Goal: Task Accomplishment & Management: Manage account settings

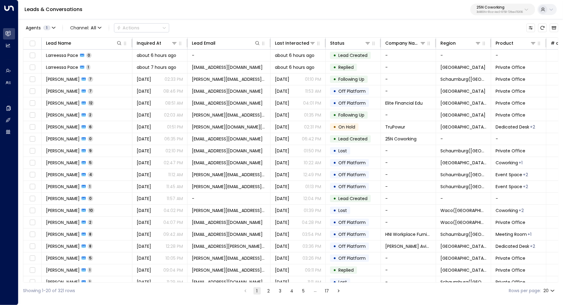
click at [519, 9] on div "25N Coworking 3b9800f4-81ca-4ec0-8758-72fbe4763f36" at bounding box center [499, 10] width 46 height 8
click at [347, 16] on div "Leads & Conversations 25N Coworking 3b9800f4-81ca-4ec0-8758-72fbe4763f36" at bounding box center [290, 9] width 544 height 19
click at [520, 7] on p "25N Coworking" at bounding box center [499, 8] width 46 height 4
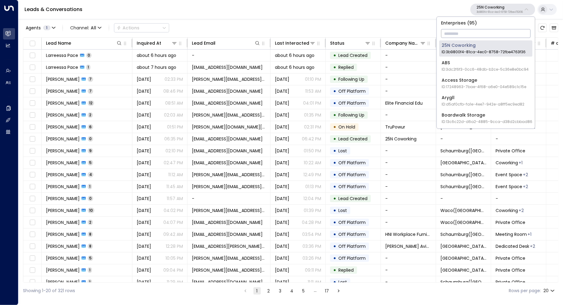
click at [483, 34] on input "text" at bounding box center [485, 33] width 89 height 11
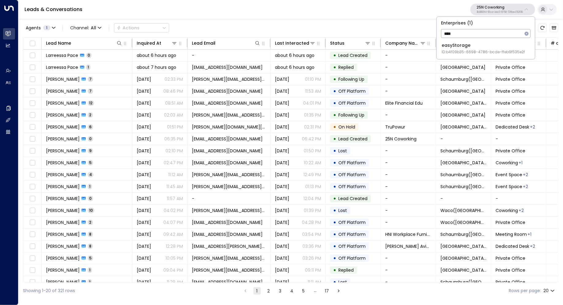
type input "****"
click at [474, 52] on span "ID: b4f09b35-6698-4786-bcde-ffeb9f535e2f" at bounding box center [482, 52] width 83 height 6
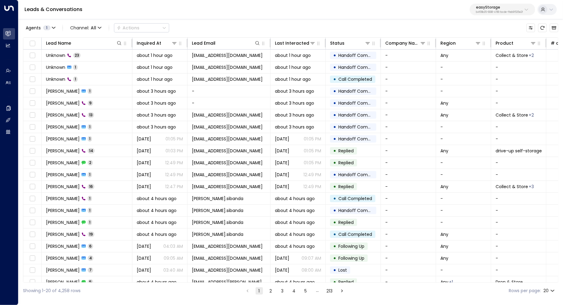
click at [503, 11] on p "b4f09b35-6698-4786-bcde-ffeb9f535e2f" at bounding box center [499, 12] width 47 height 2
type input "******"
click at [462, 52] on span "ID: 95e12634-a2b0-4ea9-845a-0bcfa50e2d19" at bounding box center [484, 52] width 87 height 6
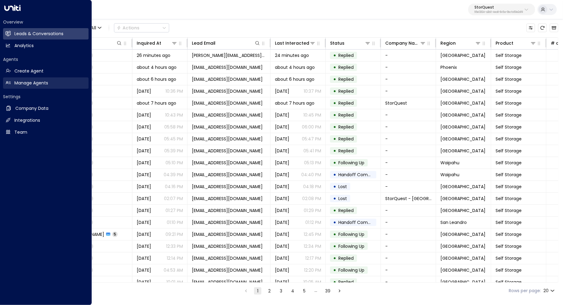
click at [32, 84] on h2 "Manage Agents" at bounding box center [31, 83] width 34 height 6
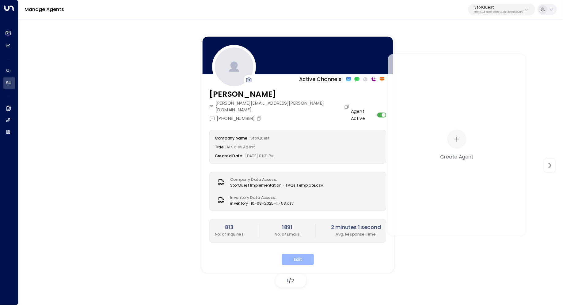
click at [294, 255] on button "Edit" at bounding box center [297, 260] width 32 height 11
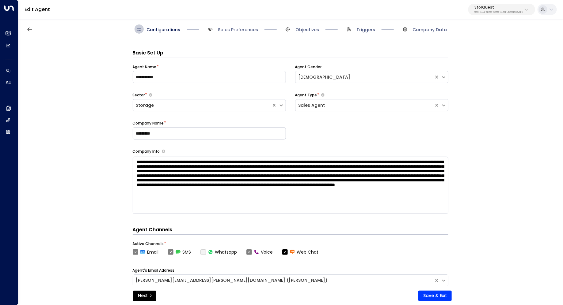
scroll to position [9, 0]
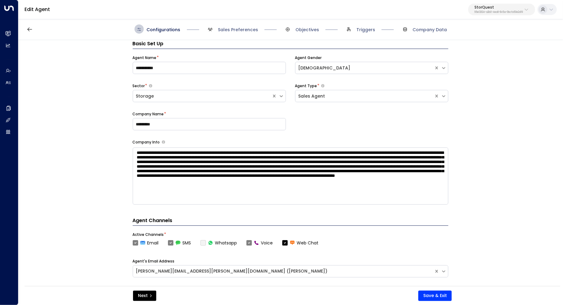
click at [481, 132] on div "**********" at bounding box center [290, 165] width 544 height 250
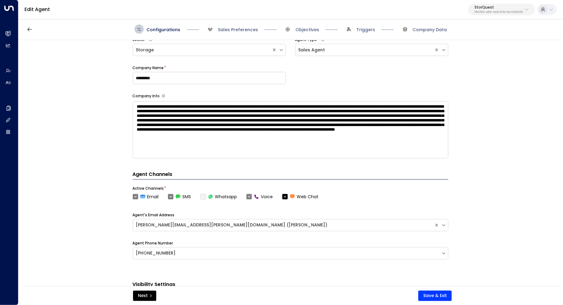
scroll to position [197, 0]
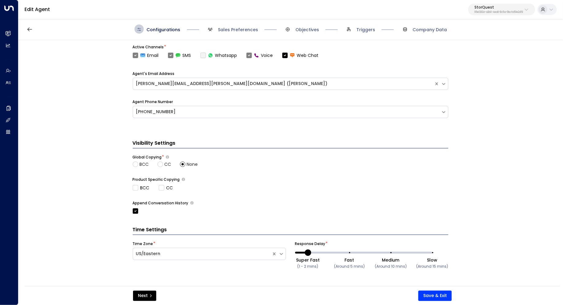
click at [243, 33] on span "Sales Preferences" at bounding box center [232, 29] width 52 height 9
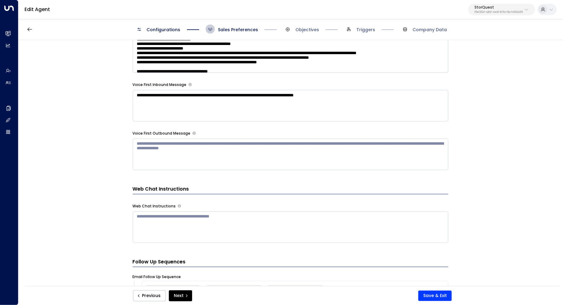
scroll to position [597, 0]
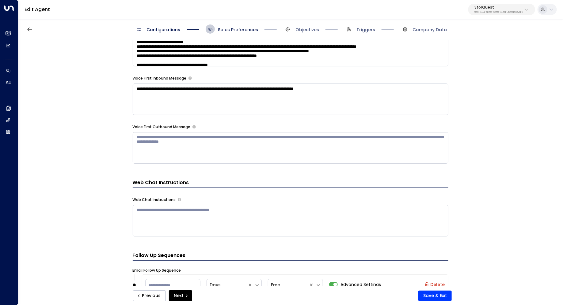
click at [510, 105] on div "**********" at bounding box center [290, 165] width 544 height 250
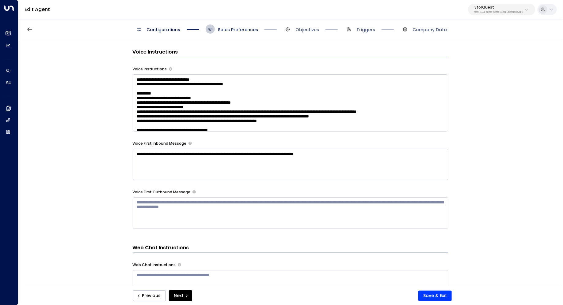
scroll to position [510, 0]
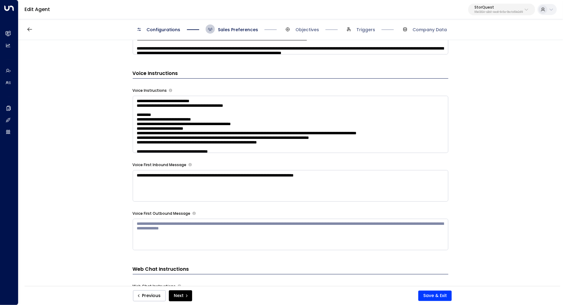
click at [393, 112] on textarea at bounding box center [290, 124] width 315 height 57
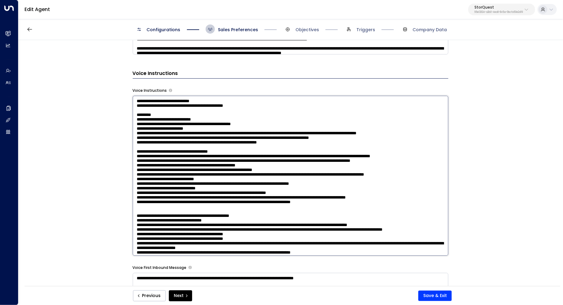
scroll to position [17, 0]
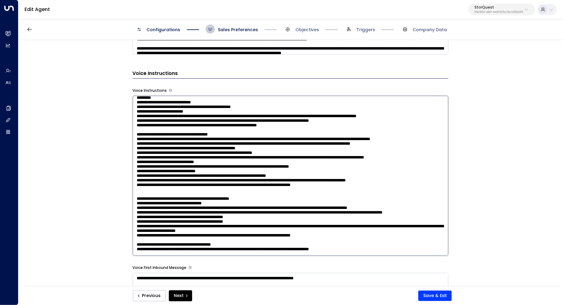
click at [320, 114] on textarea at bounding box center [290, 176] width 315 height 160
click at [313, 118] on textarea at bounding box center [290, 176] width 315 height 160
click at [311, 120] on textarea at bounding box center [290, 176] width 315 height 160
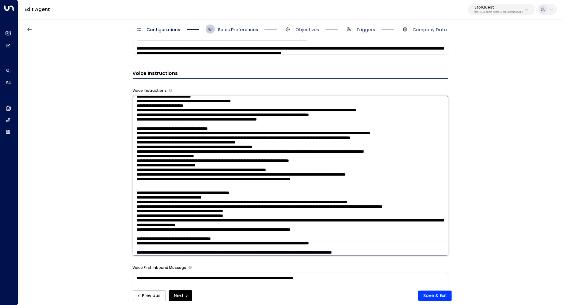
scroll to position [25, 0]
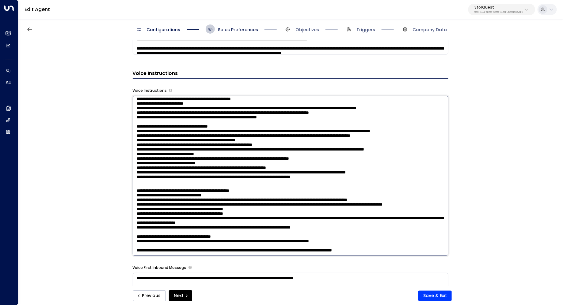
drag, startPoint x: 251, startPoint y: 121, endPoint x: 259, endPoint y: 121, distance: 7.7
click at [259, 121] on textarea at bounding box center [290, 176] width 315 height 160
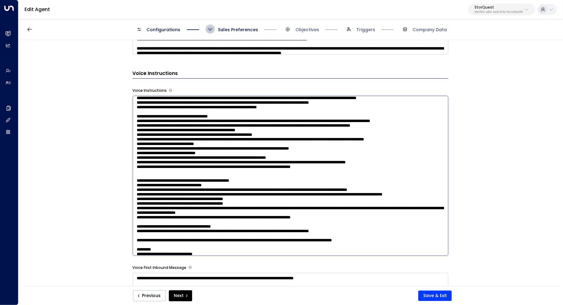
click at [254, 128] on textarea at bounding box center [290, 176] width 315 height 160
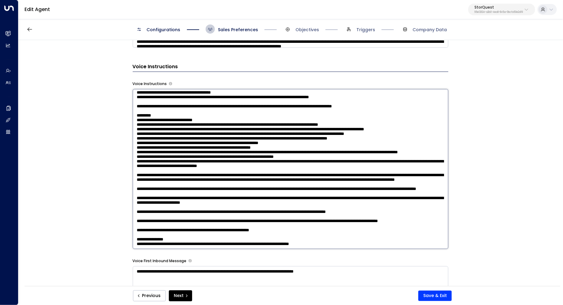
scroll to position [519, 0]
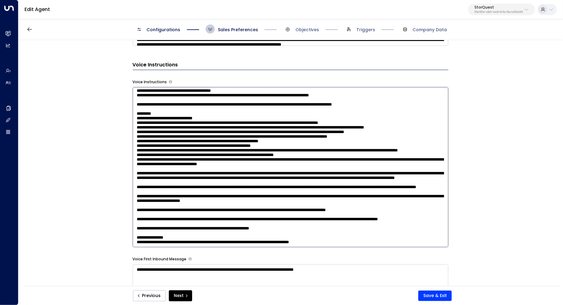
click at [273, 143] on textarea at bounding box center [290, 167] width 315 height 160
click at [345, 225] on textarea at bounding box center [290, 167] width 315 height 160
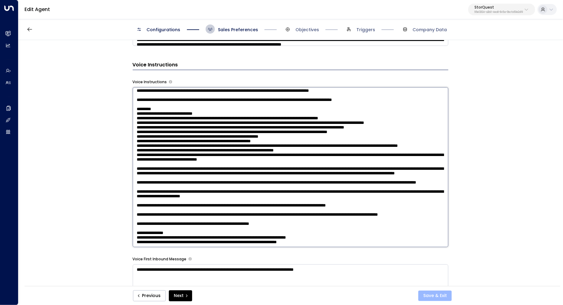
type textarea "**********"
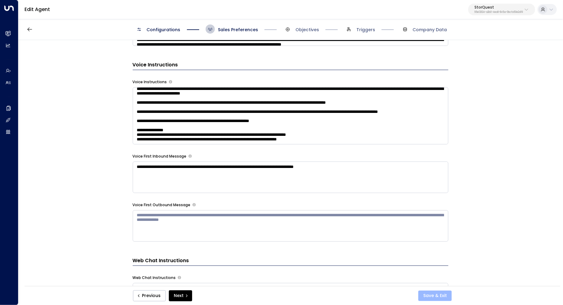
click at [435, 293] on button "Save & Exit" at bounding box center [434, 296] width 33 height 10
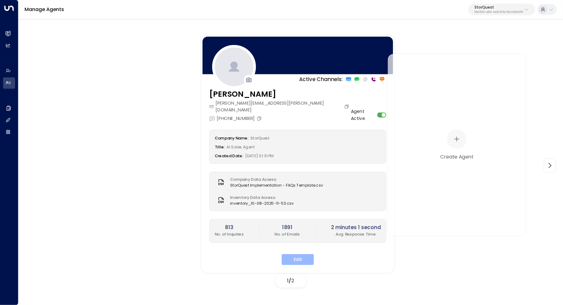
click at [301, 255] on button "Edit" at bounding box center [297, 260] width 32 height 11
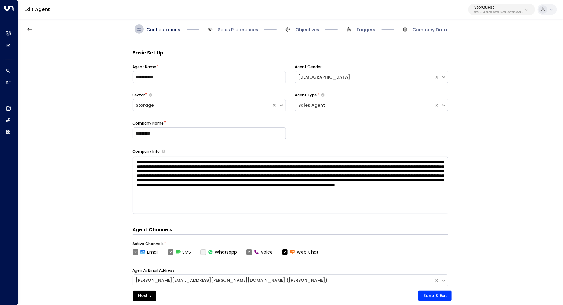
scroll to position [9, 0]
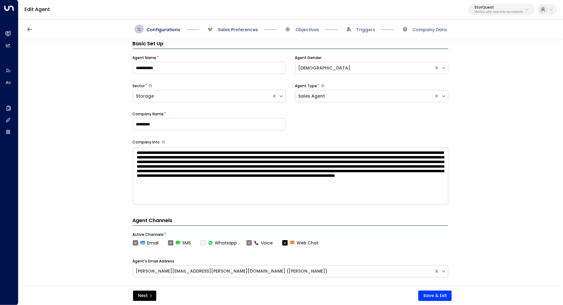
click at [233, 30] on span "Sales Preferences" at bounding box center [238, 30] width 40 height 6
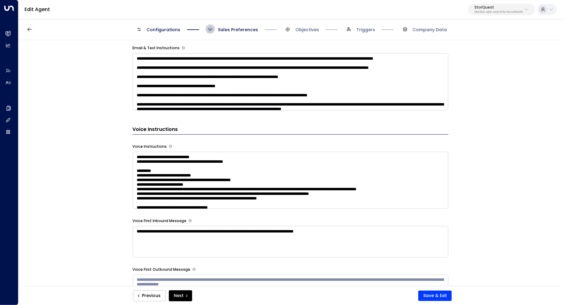
scroll to position [465, 0]
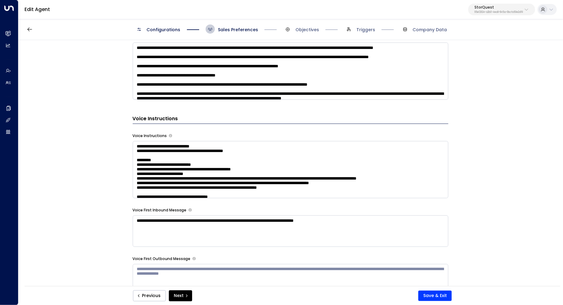
click at [395, 162] on textarea at bounding box center [290, 169] width 315 height 57
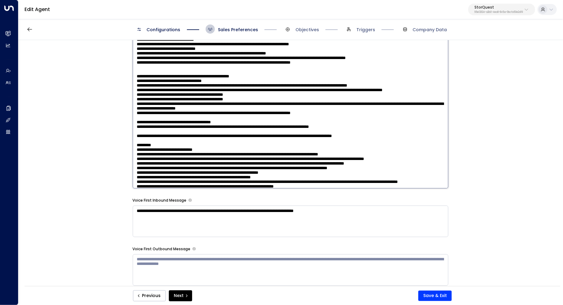
scroll to position [70, 0]
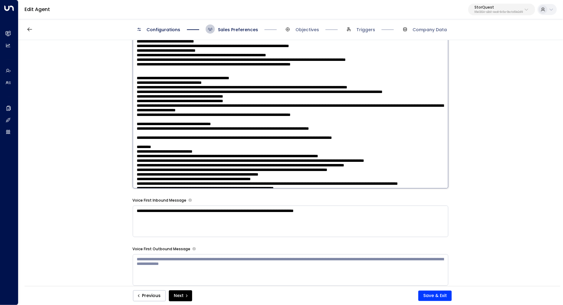
drag, startPoint x: 210, startPoint y: 108, endPoint x: 219, endPoint y: 108, distance: 8.9
click at [219, 108] on textarea at bounding box center [290, 108] width 315 height 160
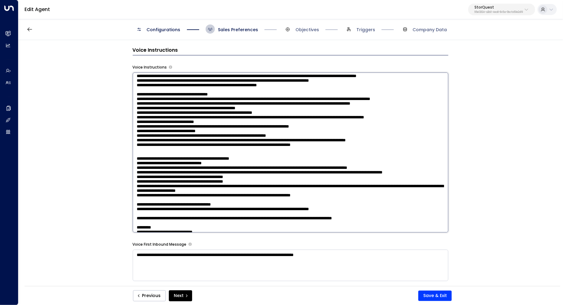
scroll to position [33, 0]
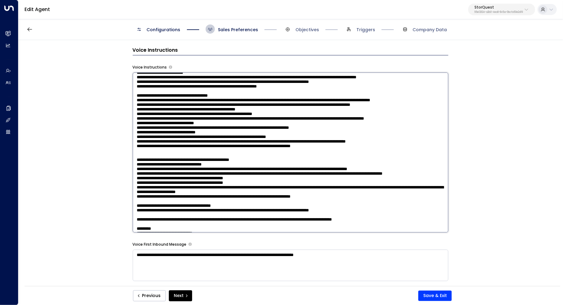
click at [237, 163] on textarea at bounding box center [290, 153] width 315 height 160
drag, startPoint x: 175, startPoint y: 159, endPoint x: 130, endPoint y: 151, distance: 44.8
click at [130, 151] on div "**********" at bounding box center [290, 165] width 544 height 250
click at [252, 173] on textarea at bounding box center [290, 153] width 315 height 160
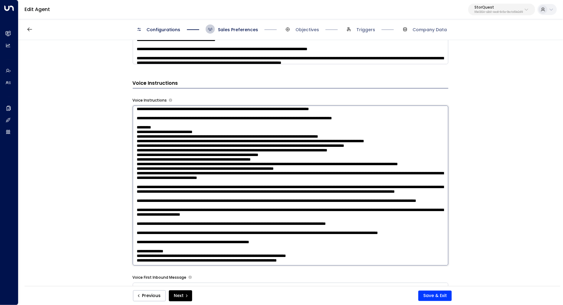
scroll to position [217, 0]
click at [216, 139] on textarea at bounding box center [290, 186] width 315 height 160
click at [208, 146] on textarea at bounding box center [290, 186] width 315 height 160
drag, startPoint x: 195, startPoint y: 147, endPoint x: 209, endPoint y: 147, distance: 13.8
click at [208, 147] on textarea at bounding box center [290, 186] width 315 height 160
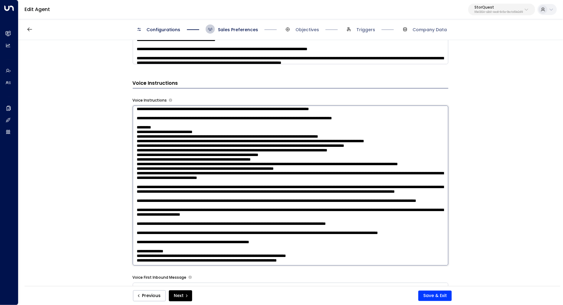
click at [209, 147] on textarea at bounding box center [290, 186] width 315 height 160
click at [382, 145] on textarea at bounding box center [290, 186] width 315 height 160
paste textarea "**********"
drag, startPoint x: 419, startPoint y: 156, endPoint x: 122, endPoint y: 156, distance: 296.8
click at [122, 156] on div "**********" at bounding box center [290, 165] width 544 height 250
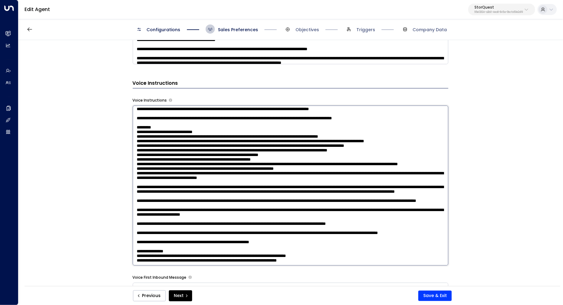
click at [139, 154] on textarea at bounding box center [290, 186] width 315 height 160
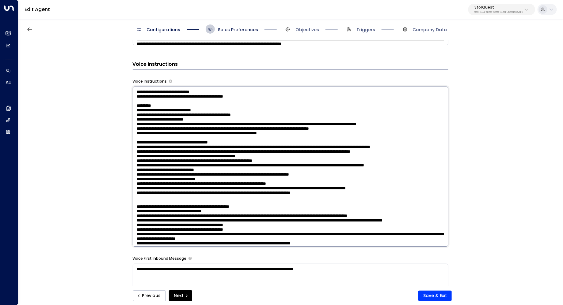
scroll to position [525, 0]
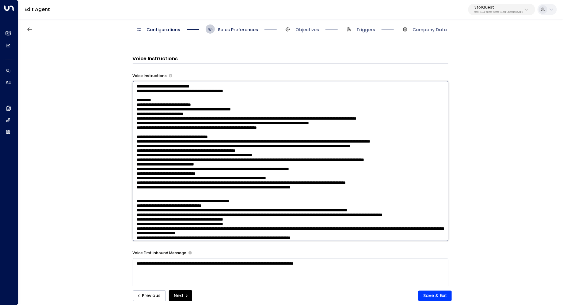
click at [135, 86] on textarea at bounding box center [290, 161] width 315 height 160
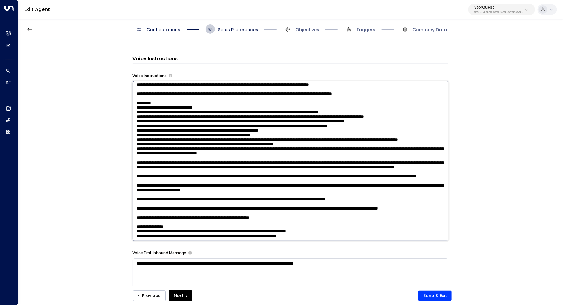
scroll to position [386, 0]
click at [337, 218] on textarea at bounding box center [290, 161] width 315 height 160
drag, startPoint x: 337, startPoint y: 221, endPoint x: 132, endPoint y: 221, distance: 204.9
click at [133, 221] on textarea at bounding box center [290, 161] width 315 height 160
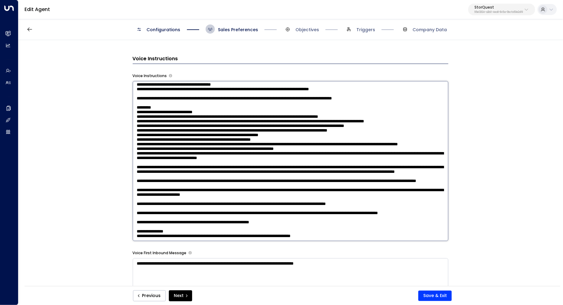
scroll to position [0, 0]
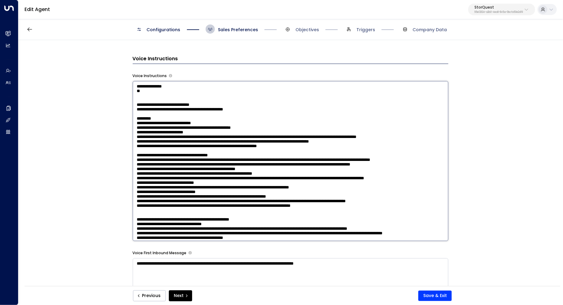
click at [181, 97] on textarea at bounding box center [290, 161] width 315 height 160
click at [178, 93] on textarea at bounding box center [290, 161] width 315 height 160
paste textarea "**********"
click at [143, 91] on textarea at bounding box center [290, 161] width 315 height 160
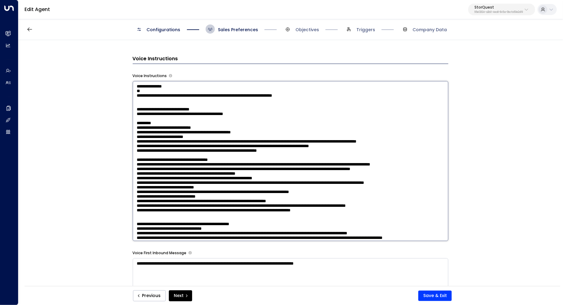
paste textarea "**********"
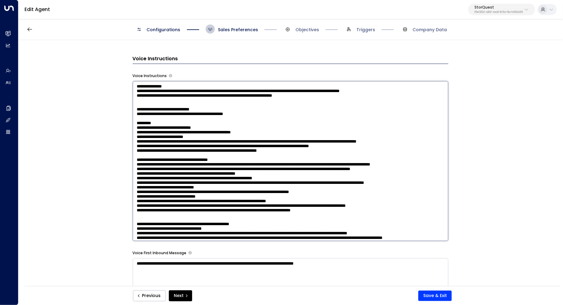
click at [160, 93] on textarea at bounding box center [290, 161] width 315 height 160
click at [275, 89] on textarea at bounding box center [290, 161] width 315 height 160
drag, startPoint x: 274, startPoint y: 92, endPoint x: 311, endPoint y: 92, distance: 37.4
click at [311, 92] on textarea at bounding box center [290, 161] width 315 height 160
drag, startPoint x: 346, startPoint y: 92, endPoint x: 275, endPoint y: 93, distance: 70.5
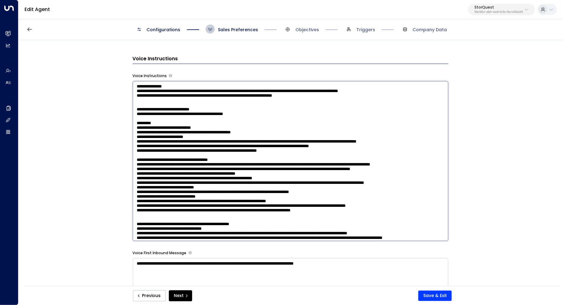
click at [275, 93] on textarea at bounding box center [290, 161] width 315 height 160
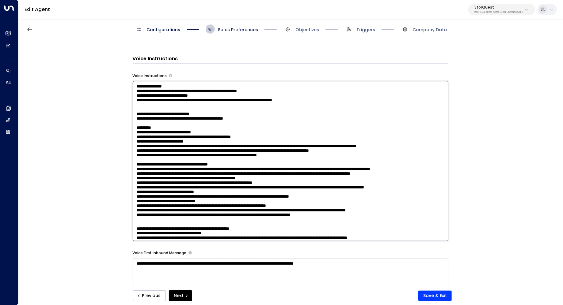
click at [140, 92] on textarea at bounding box center [290, 161] width 315 height 160
click at [295, 94] on textarea at bounding box center [290, 161] width 315 height 160
click at [137, 98] on textarea at bounding box center [290, 161] width 315 height 160
click at [229, 102] on textarea at bounding box center [290, 161] width 315 height 160
click at [225, 99] on textarea at bounding box center [290, 161] width 315 height 160
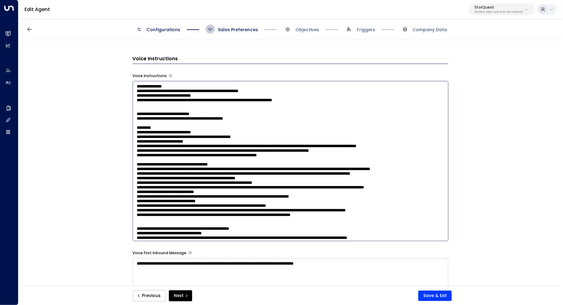
click at [228, 104] on textarea at bounding box center [290, 161] width 315 height 160
drag, startPoint x: 176, startPoint y: 108, endPoint x: 189, endPoint y: 108, distance: 12.9
click at [188, 108] on textarea at bounding box center [290, 161] width 315 height 160
click at [189, 108] on textarea at bounding box center [290, 161] width 315 height 160
click at [137, 106] on textarea at bounding box center [290, 161] width 315 height 160
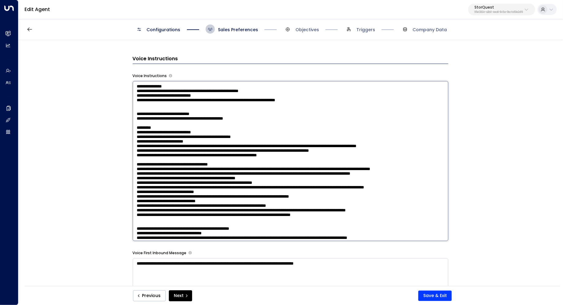
click at [153, 108] on textarea at bounding box center [290, 161] width 315 height 160
click at [151, 114] on textarea at bounding box center [290, 161] width 315 height 160
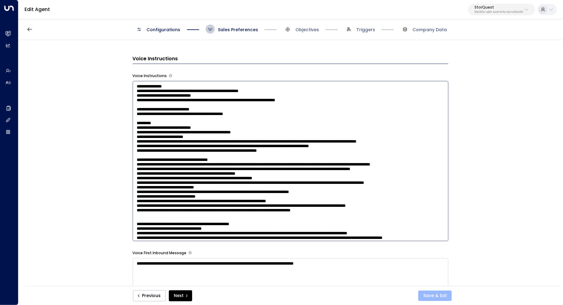
type textarea "**********"
click at [436, 298] on button "Save & Exit" at bounding box center [434, 296] width 33 height 10
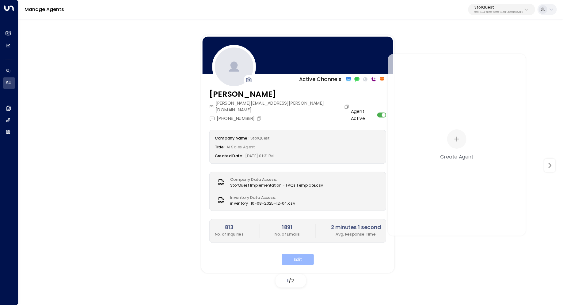
click at [300, 255] on button "Edit" at bounding box center [297, 260] width 32 height 11
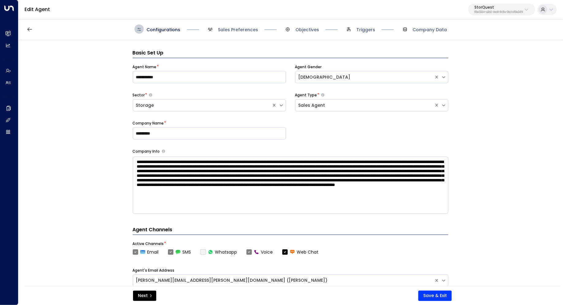
scroll to position [9, 0]
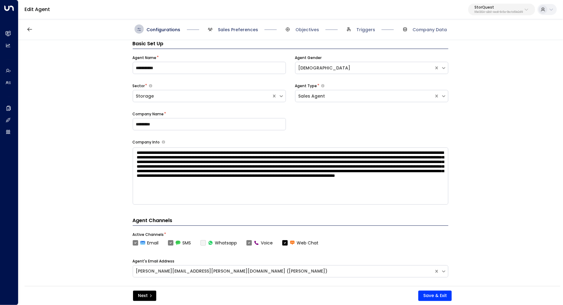
click at [234, 31] on span "Sales Preferences" at bounding box center [238, 30] width 40 height 6
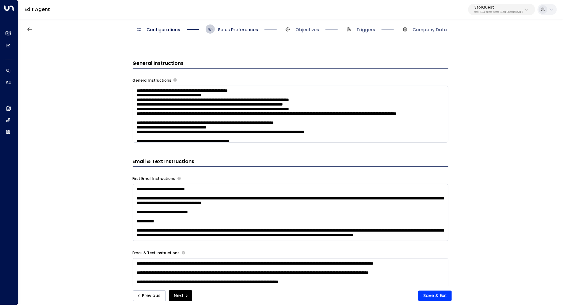
scroll to position [294, 0]
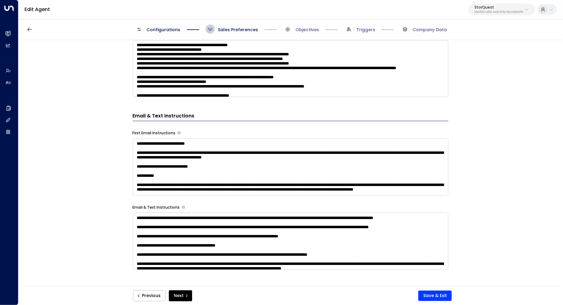
click at [384, 74] on textarea at bounding box center [290, 68] width 315 height 57
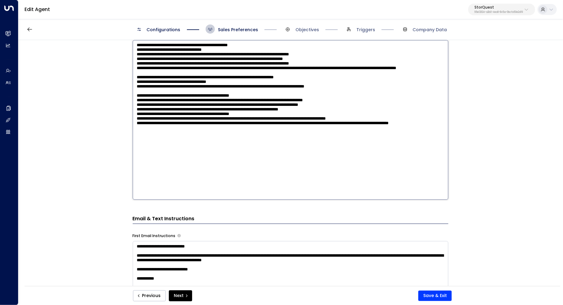
scroll to position [257, 0]
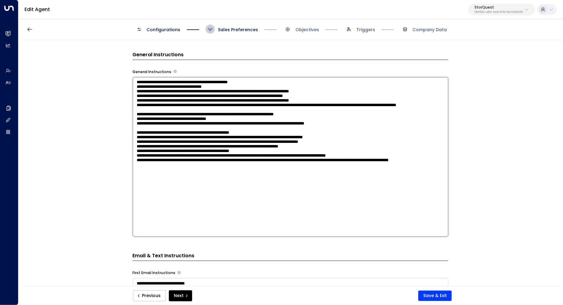
drag, startPoint x: 191, startPoint y: 165, endPoint x: 200, endPoint y: 165, distance: 9.5
click at [200, 165] on textarea at bounding box center [290, 157] width 315 height 160
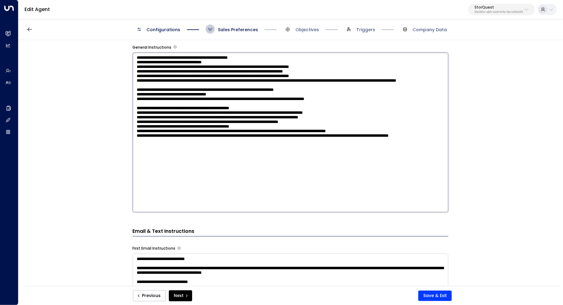
scroll to position [285, 0]
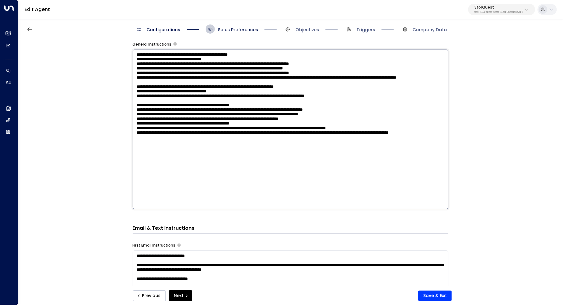
drag, startPoint x: 272, startPoint y: 132, endPoint x: 132, endPoint y: 134, distance: 140.3
click at [133, 134] on textarea at bounding box center [290, 130] width 315 height 160
click at [500, 148] on div "**********" at bounding box center [290, 165] width 544 height 250
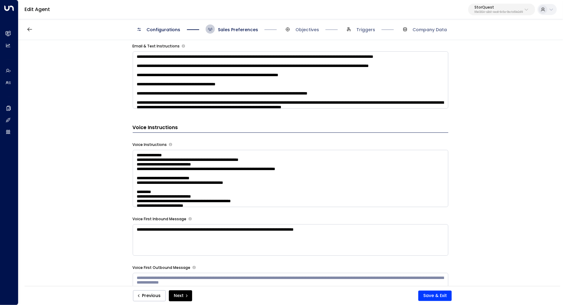
scroll to position [463, 0]
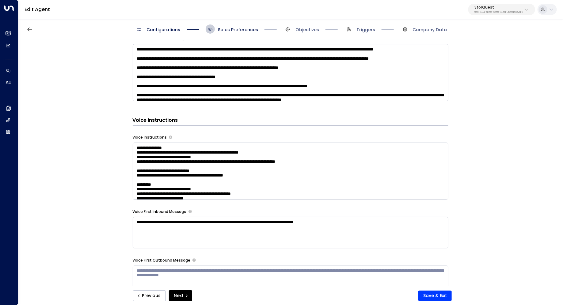
click at [409, 156] on textarea at bounding box center [290, 171] width 315 height 57
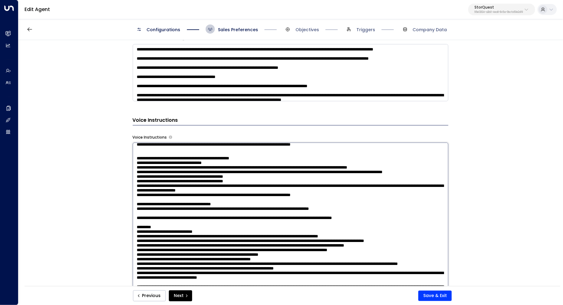
scroll to position [127, 0]
click at [284, 96] on textarea at bounding box center [290, 72] width 315 height 57
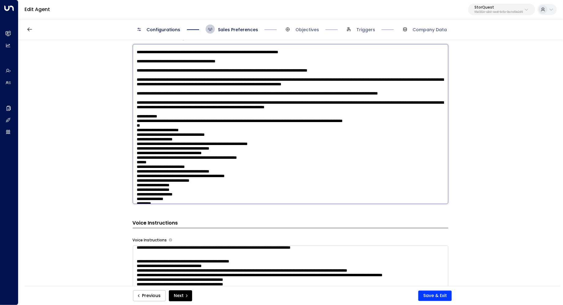
scroll to position [0, 0]
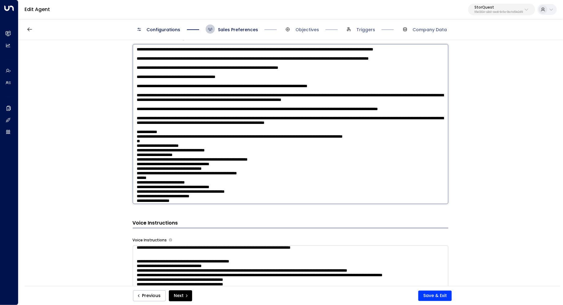
click at [466, 122] on div "**********" at bounding box center [290, 165] width 544 height 250
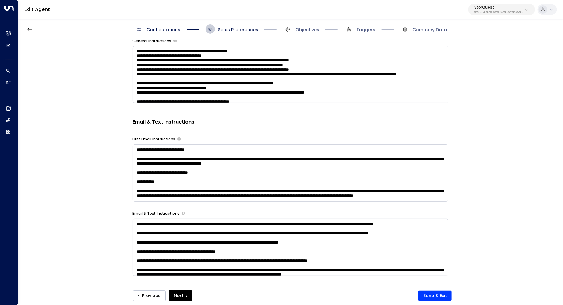
scroll to position [282, 0]
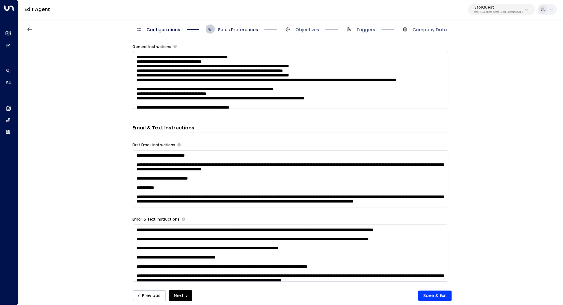
click at [360, 92] on textarea at bounding box center [290, 80] width 315 height 57
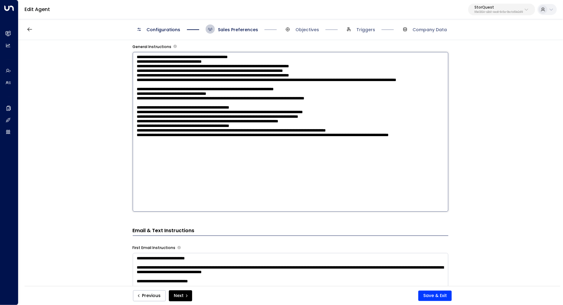
click at [300, 182] on textarea at bounding box center [290, 132] width 315 height 160
click at [480, 183] on div "**********" at bounding box center [290, 165] width 544 height 250
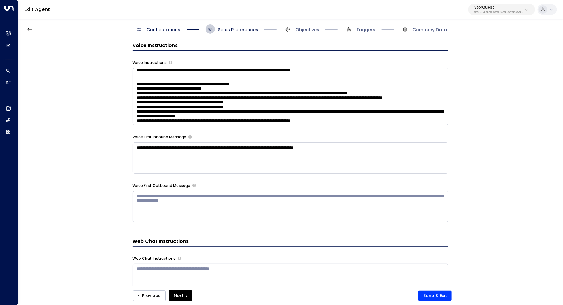
scroll to position [532, 0]
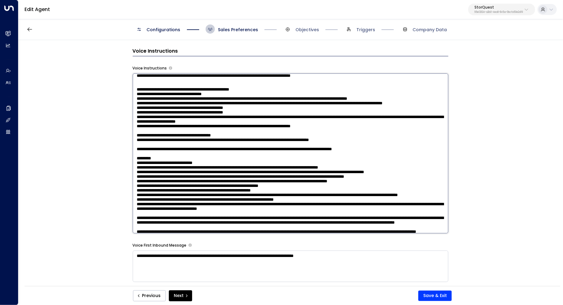
click at [400, 119] on textarea at bounding box center [290, 154] width 315 height 160
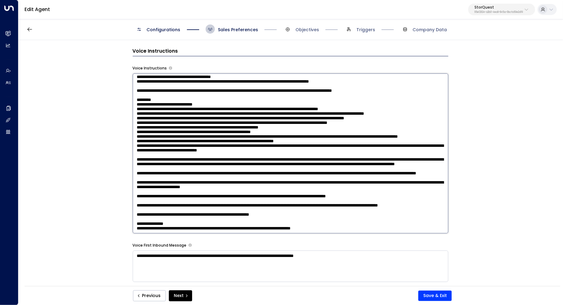
scroll to position [231, 0]
click at [368, 116] on textarea at bounding box center [290, 154] width 315 height 160
paste textarea "**********"
type textarea "**********"
click at [433, 296] on button "Save & Exit" at bounding box center [434, 296] width 33 height 10
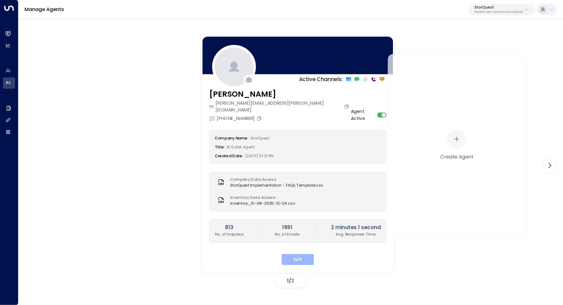
click at [296, 255] on button "Edit" at bounding box center [297, 260] width 32 height 11
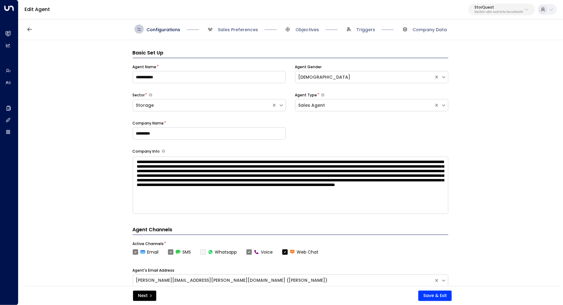
scroll to position [9, 0]
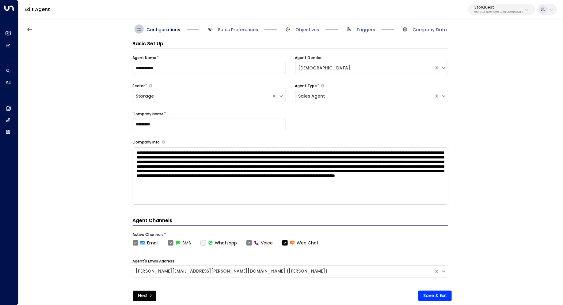
click at [238, 31] on span "Sales Preferences" at bounding box center [238, 30] width 40 height 6
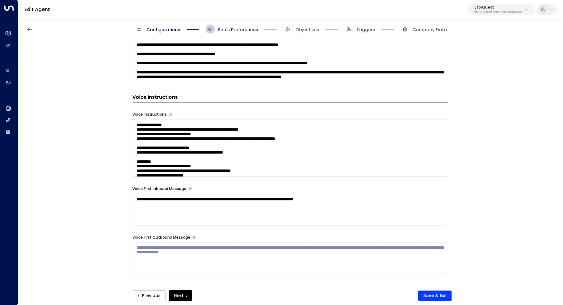
scroll to position [489, 0]
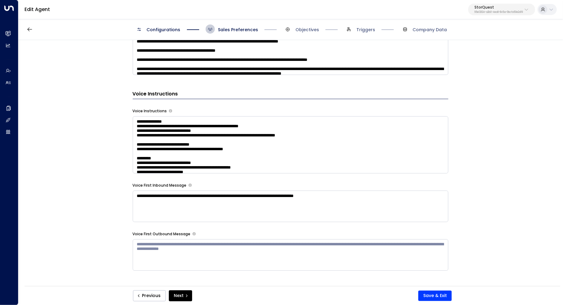
click at [409, 153] on textarea at bounding box center [290, 144] width 315 height 57
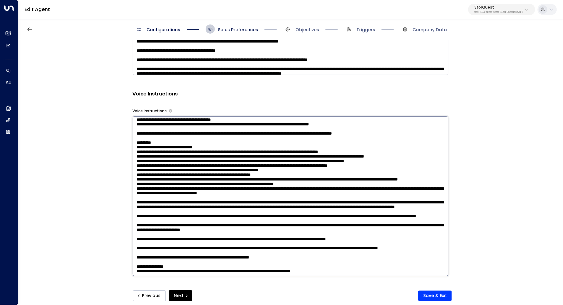
scroll to position [230, 0]
drag, startPoint x: 227, startPoint y: 186, endPoint x: 236, endPoint y: 186, distance: 9.5
click at [236, 186] on textarea at bounding box center [290, 196] width 315 height 160
drag, startPoint x: 320, startPoint y: 186, endPoint x: 230, endPoint y: 186, distance: 89.7
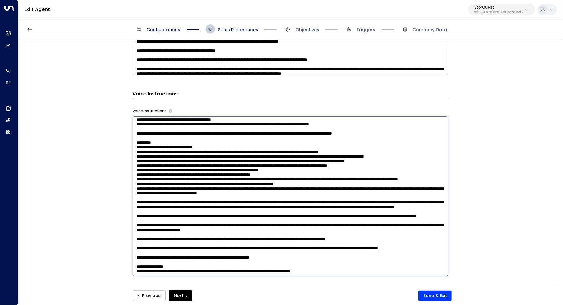
click at [230, 186] on textarea at bounding box center [290, 196] width 315 height 160
type textarea "**********"
click at [433, 294] on button "Save & Exit" at bounding box center [434, 296] width 33 height 10
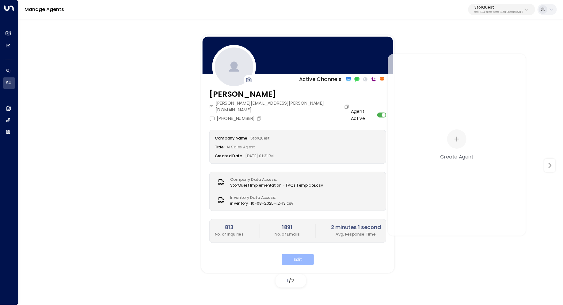
click at [301, 255] on button "Edit" at bounding box center [297, 260] width 32 height 11
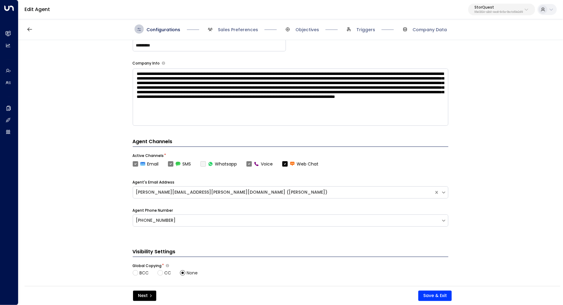
scroll to position [197, 0]
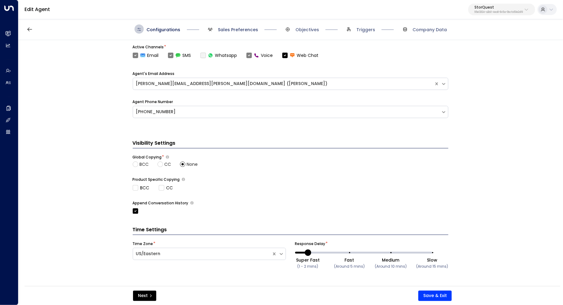
click at [228, 28] on span "Sales Preferences" at bounding box center [238, 30] width 40 height 6
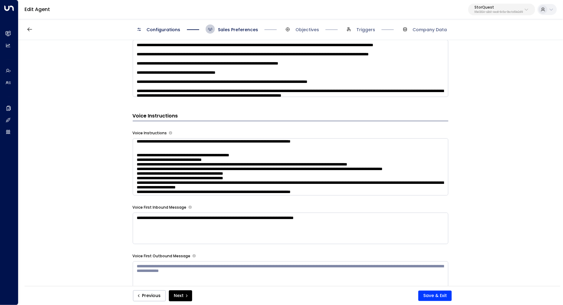
scroll to position [127, 0]
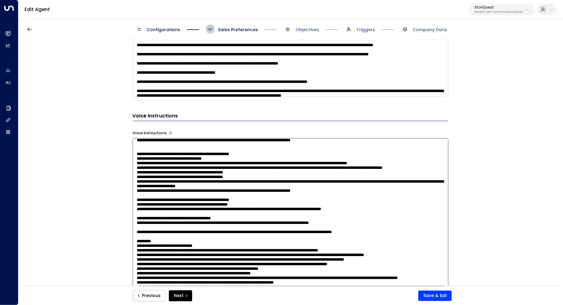
drag, startPoint x: 139, startPoint y: 152, endPoint x: 168, endPoint y: 152, distance: 29.1
click at [168, 152] on textarea at bounding box center [290, 218] width 315 height 160
drag, startPoint x: 140, startPoint y: 152, endPoint x: 306, endPoint y: 151, distance: 166.3
click at [306, 151] on textarea at bounding box center [290, 218] width 315 height 160
click at [500, 164] on div "**********" at bounding box center [290, 165] width 544 height 250
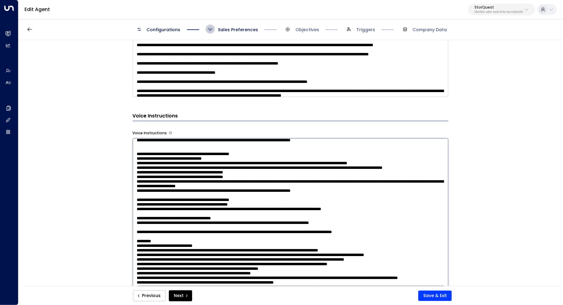
click at [190, 164] on textarea at bounding box center [290, 218] width 315 height 160
drag, startPoint x: 172, startPoint y: 164, endPoint x: 135, endPoint y: 163, distance: 37.1
click at [135, 163] on textarea at bounding box center [290, 218] width 315 height 160
click at [289, 164] on textarea at bounding box center [290, 218] width 315 height 160
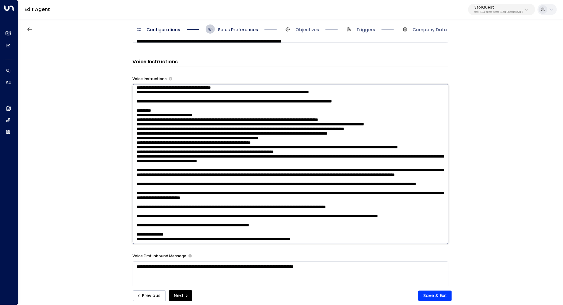
scroll to position [418, 0]
click at [151, 188] on textarea at bounding box center [290, 164] width 315 height 160
click at [346, 217] on textarea at bounding box center [290, 164] width 315 height 160
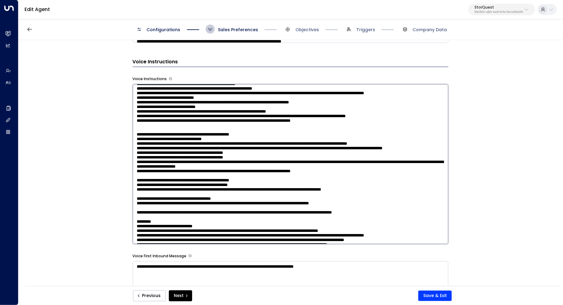
scroll to position [92, 0]
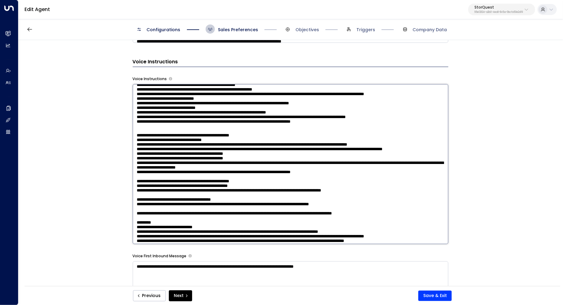
drag, startPoint x: 136, startPoint y: 146, endPoint x: 171, endPoint y: 145, distance: 34.9
click at [171, 145] on textarea at bounding box center [290, 164] width 315 height 160
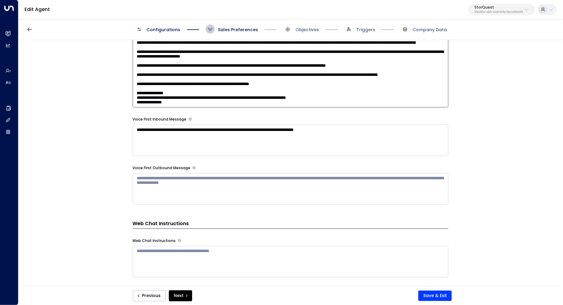
scroll to position [667, 0]
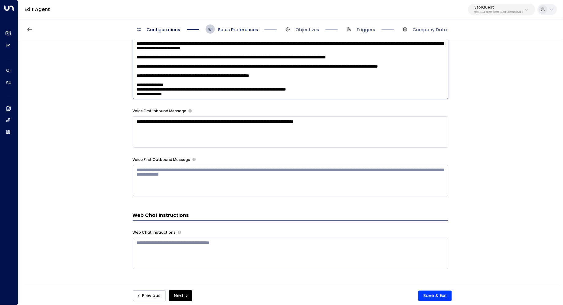
click at [219, 83] on textarea at bounding box center [290, 19] width 315 height 160
click at [249, 74] on textarea at bounding box center [290, 19] width 315 height 160
click at [166, 95] on textarea at bounding box center [290, 19] width 315 height 160
drag, startPoint x: 225, startPoint y: 92, endPoint x: 152, endPoint y: 92, distance: 73.2
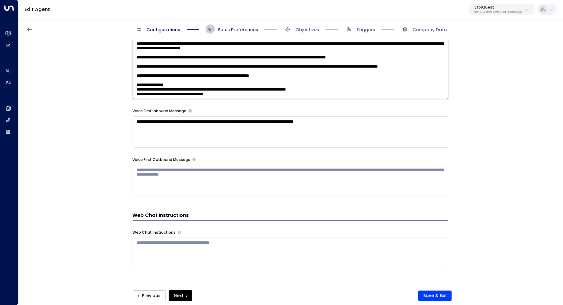
click at [152, 92] on textarea at bounding box center [290, 19] width 315 height 160
type textarea "**********"
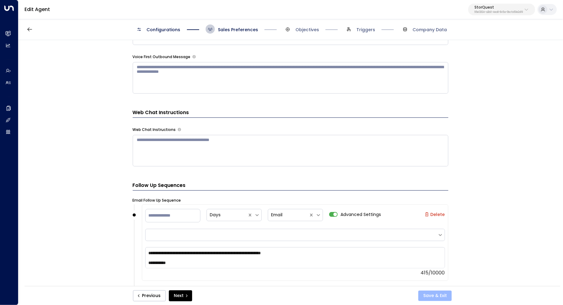
click at [431, 293] on button "Save & Exit" at bounding box center [434, 296] width 33 height 10
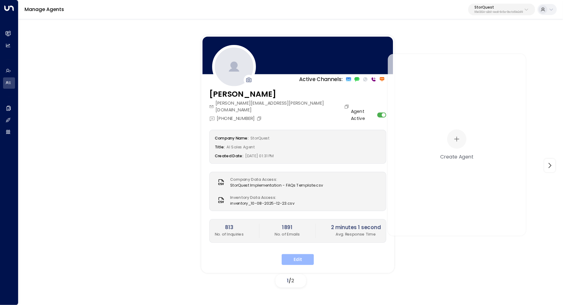
click at [304, 255] on button "Edit" at bounding box center [297, 260] width 32 height 11
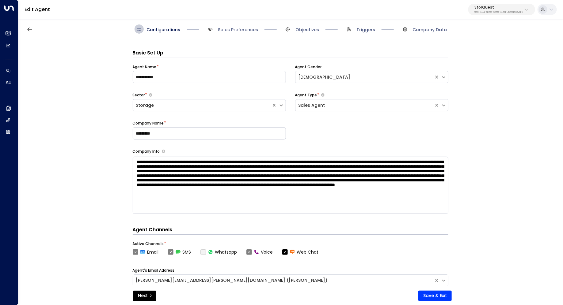
scroll to position [9, 0]
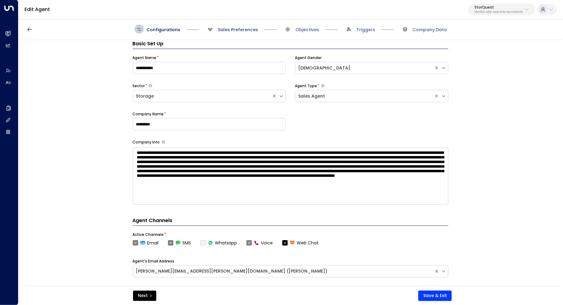
click at [247, 32] on span "Sales Preferences" at bounding box center [238, 30] width 40 height 6
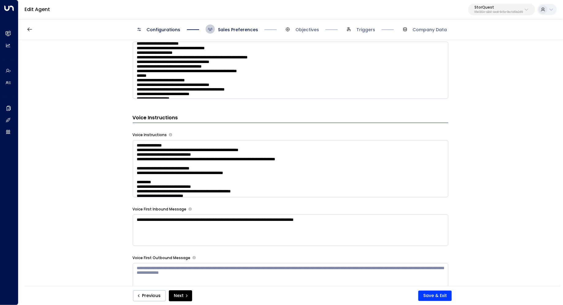
scroll to position [48, 0]
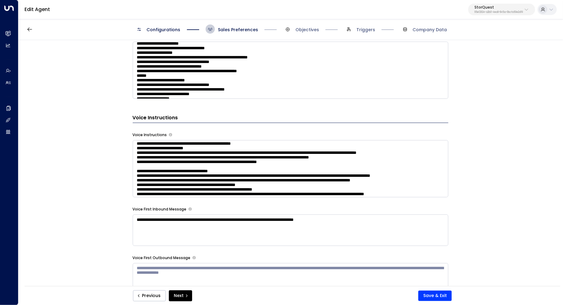
click at [383, 168] on textarea at bounding box center [290, 168] width 315 height 57
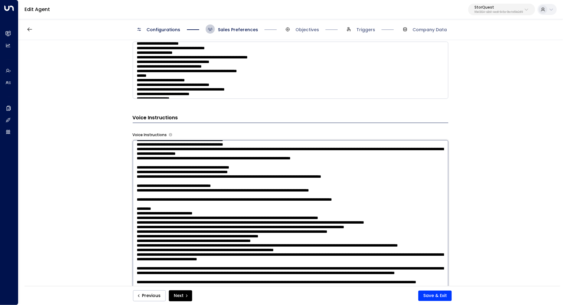
scroll to position [164, 0]
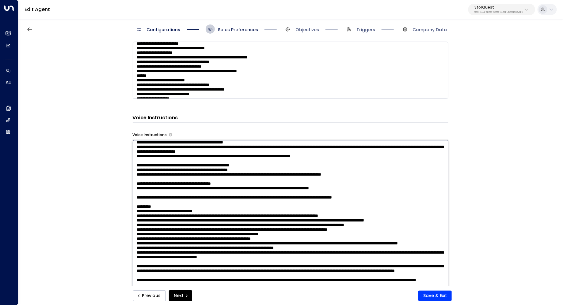
click at [291, 186] on textarea at bounding box center [290, 220] width 315 height 160
click at [291, 177] on textarea at bounding box center [290, 220] width 315 height 160
click at [298, 182] on textarea at bounding box center [290, 220] width 315 height 160
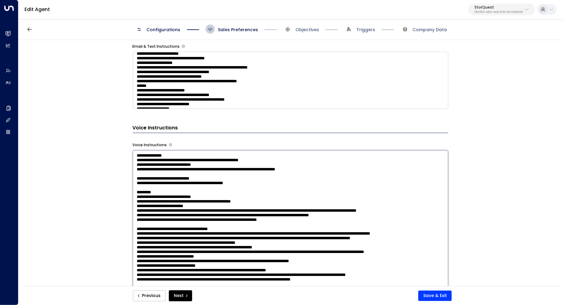
scroll to position [480, 0]
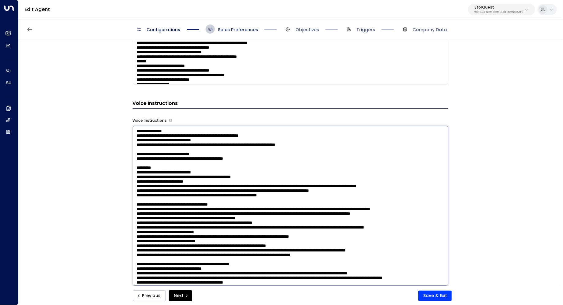
click at [360, 161] on textarea at bounding box center [290, 206] width 315 height 160
click at [357, 156] on textarea at bounding box center [290, 206] width 315 height 160
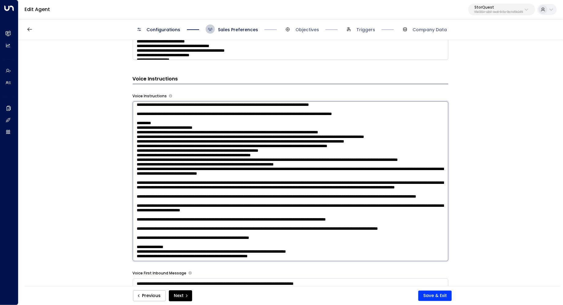
scroll to position [521, 0]
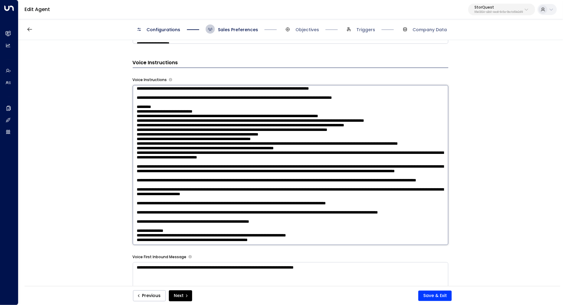
click at [293, 216] on textarea at bounding box center [290, 165] width 315 height 160
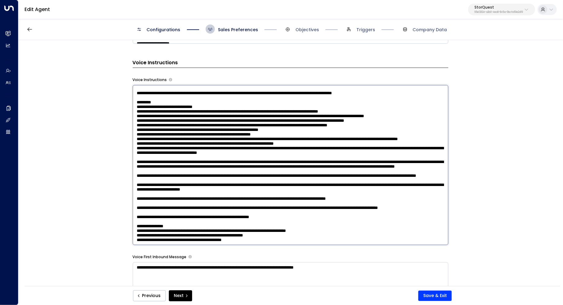
paste textarea "**********"
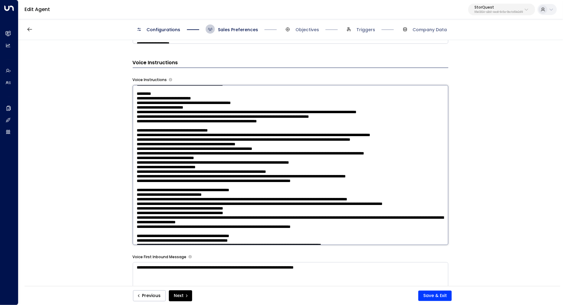
scroll to position [0, 0]
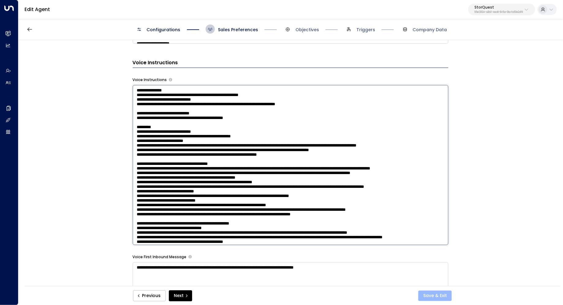
type textarea "**********"
click at [440, 297] on button "Save & Exit" at bounding box center [434, 296] width 33 height 10
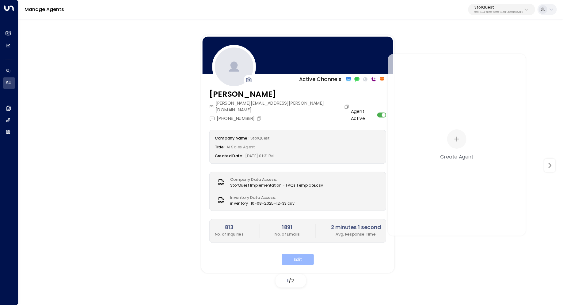
click at [298, 255] on button "Edit" at bounding box center [297, 260] width 32 height 11
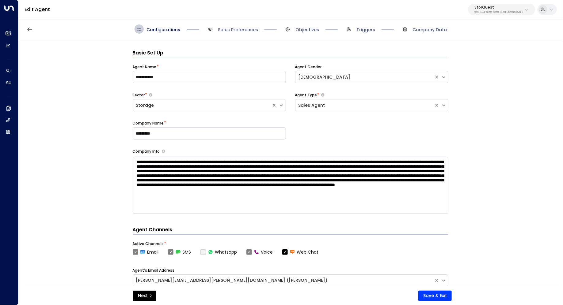
scroll to position [9, 0]
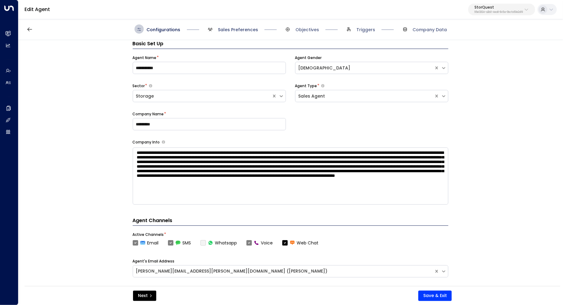
click at [243, 29] on span "Sales Preferences" at bounding box center [238, 30] width 40 height 6
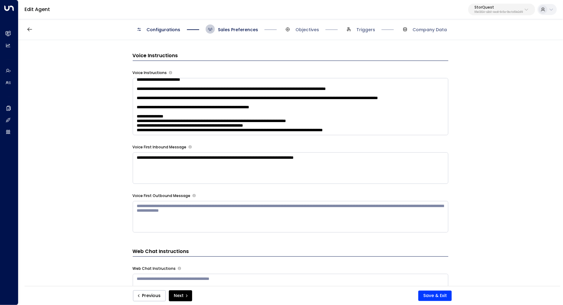
scroll to position [528, 0]
click at [410, 111] on textarea at bounding box center [290, 106] width 315 height 57
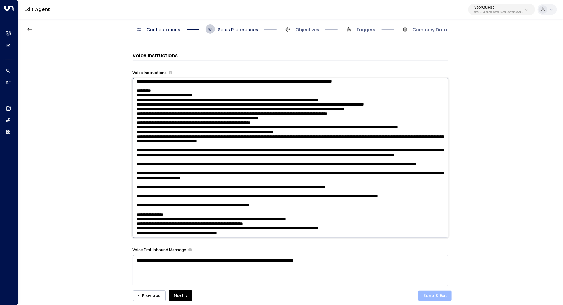
type textarea "**********"
click at [429, 293] on button "Save & Exit" at bounding box center [434, 296] width 33 height 10
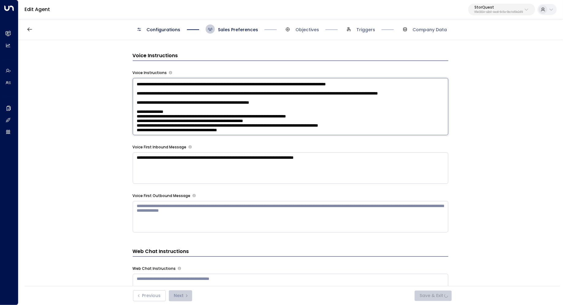
click at [404, 116] on textarea at bounding box center [290, 106] width 315 height 57
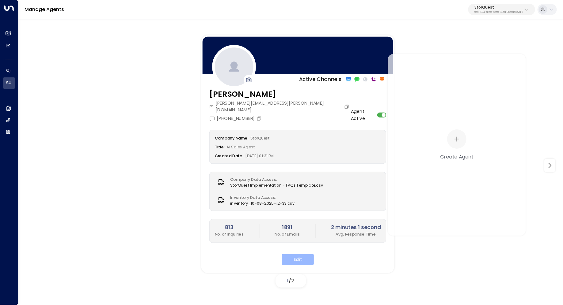
click at [295, 256] on button "Edit" at bounding box center [297, 260] width 32 height 11
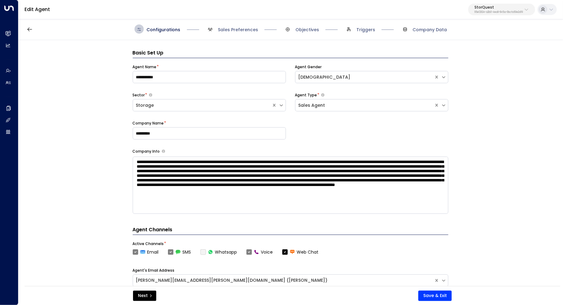
scroll to position [9, 0]
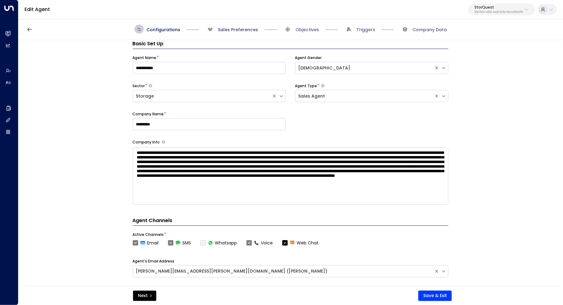
click at [243, 31] on span "Sales Preferences" at bounding box center [238, 30] width 40 height 6
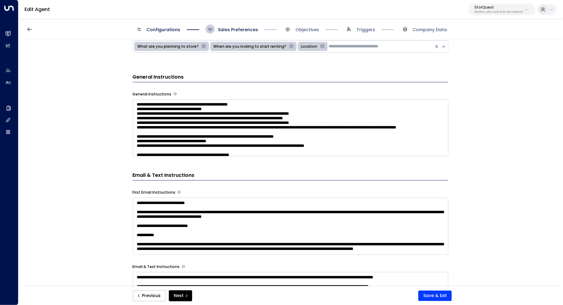
scroll to position [229, 0]
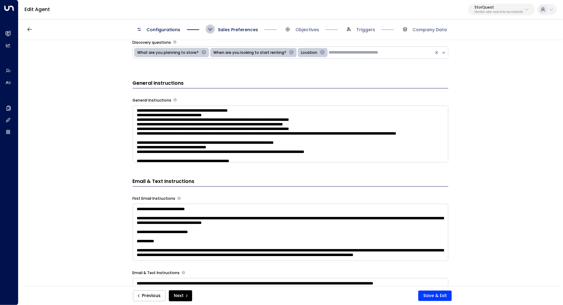
click at [417, 135] on textarea at bounding box center [290, 134] width 315 height 57
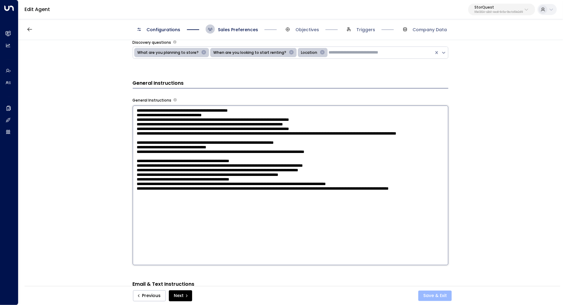
click at [427, 294] on button "Save & Exit" at bounding box center [434, 296] width 33 height 10
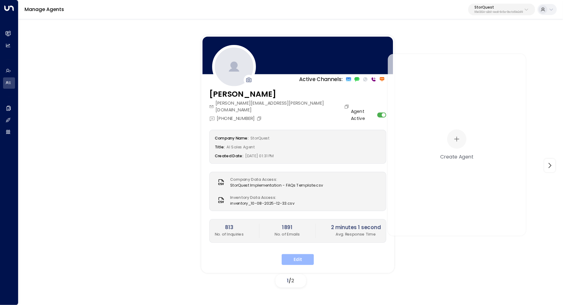
click at [300, 255] on button "Edit" at bounding box center [297, 260] width 32 height 11
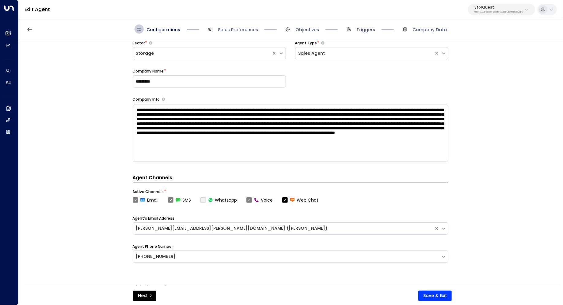
scroll to position [197, 0]
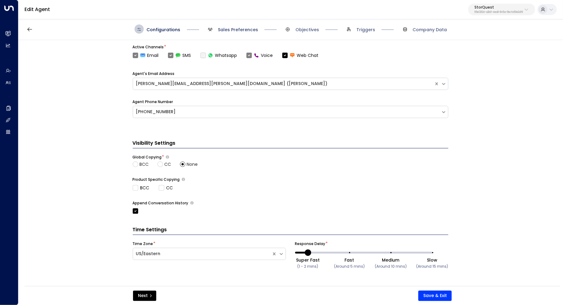
click at [230, 28] on span "Sales Preferences" at bounding box center [238, 30] width 40 height 6
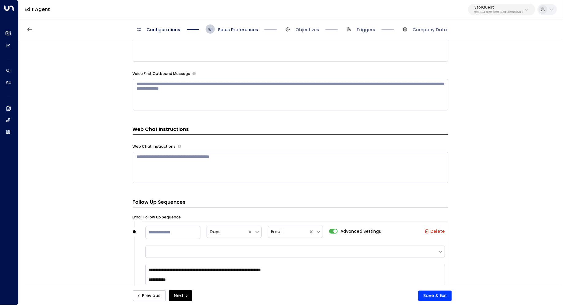
scroll to position [580, 0]
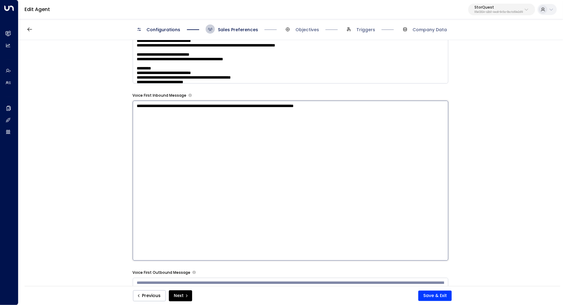
click at [409, 110] on textarea "**********" at bounding box center [290, 181] width 315 height 160
click at [489, 126] on div "**********" at bounding box center [290, 165] width 544 height 250
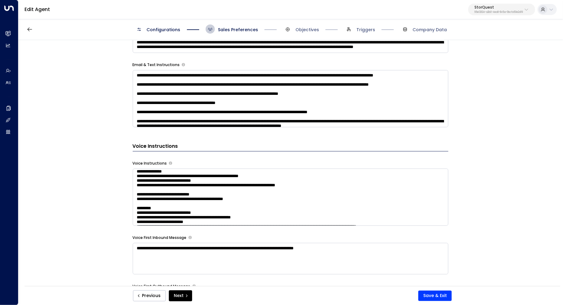
scroll to position [456, 0]
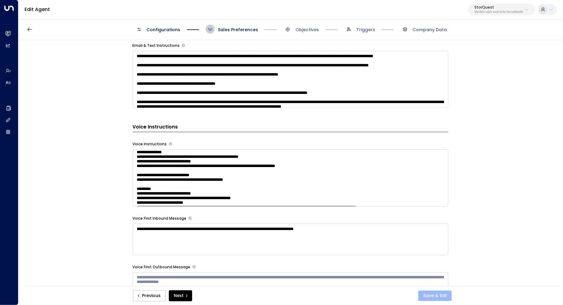
click at [443, 293] on button "Save & Exit" at bounding box center [434, 296] width 33 height 10
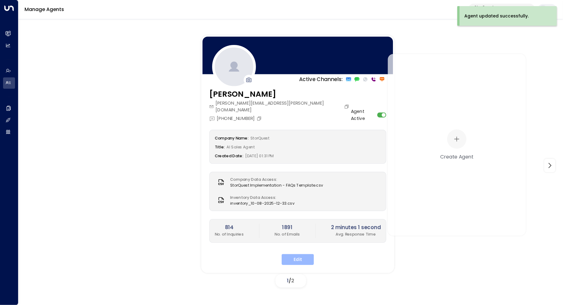
click at [295, 255] on button "Edit" at bounding box center [297, 260] width 32 height 11
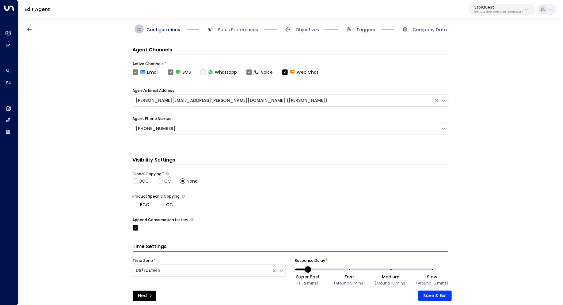
scroll to position [51, 0]
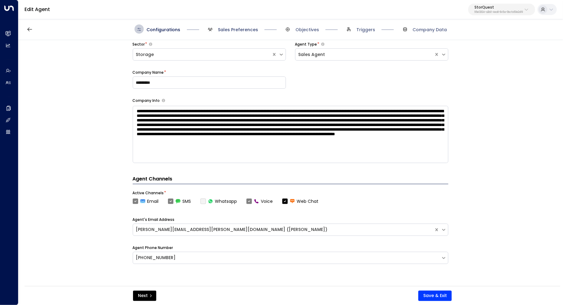
click at [238, 30] on span "Sales Preferences" at bounding box center [238, 30] width 40 height 6
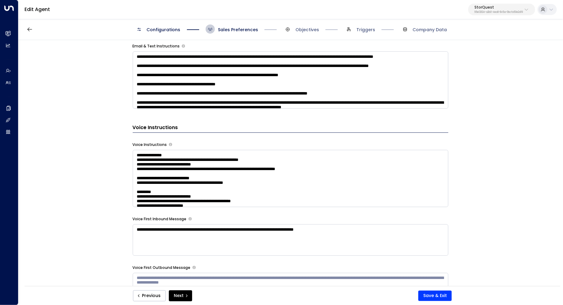
scroll to position [461, 0]
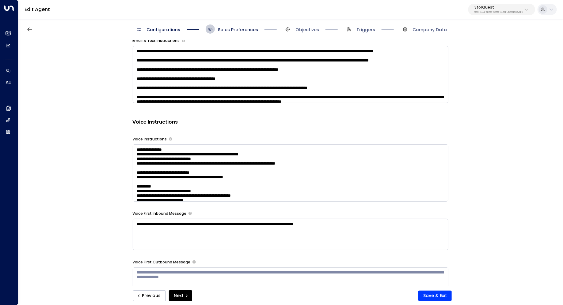
click at [409, 163] on textarea at bounding box center [290, 173] width 315 height 57
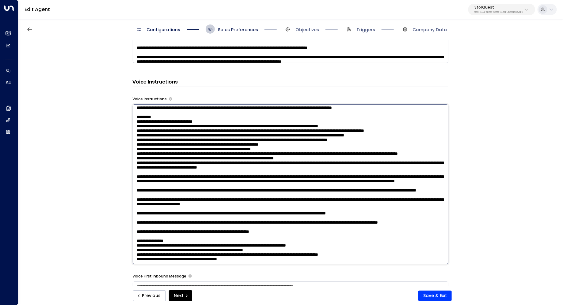
scroll to position [217, 0]
drag, startPoint x: 388, startPoint y: 180, endPoint x: 230, endPoint y: 180, distance: 158.1
click at [230, 180] on textarea at bounding box center [290, 184] width 315 height 160
type textarea "**********"
click at [436, 295] on button "Save & Exit" at bounding box center [434, 296] width 33 height 10
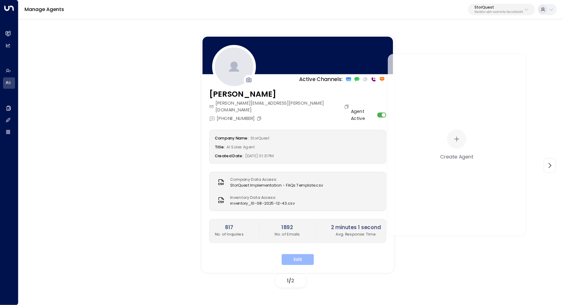
click at [292, 255] on button "Edit" at bounding box center [297, 260] width 32 height 11
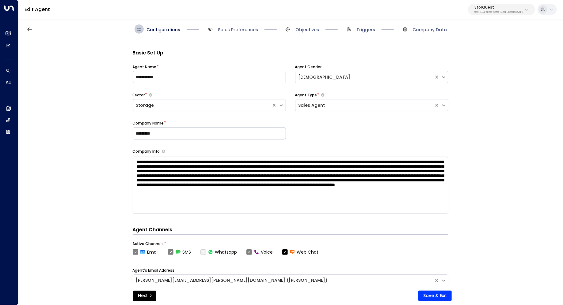
scroll to position [9, 0]
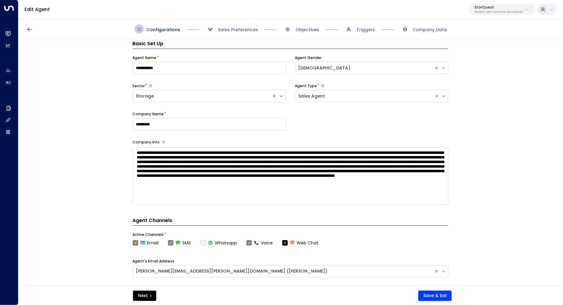
click at [497, 109] on div "**********" at bounding box center [290, 165] width 544 height 250
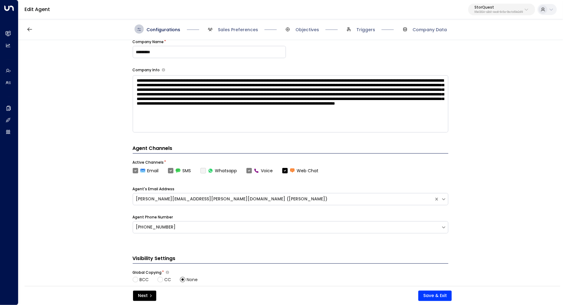
click at [242, 33] on span "Sales Preferences" at bounding box center [232, 29] width 52 height 9
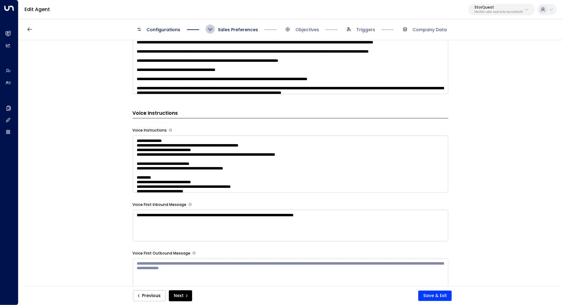
scroll to position [478, 0]
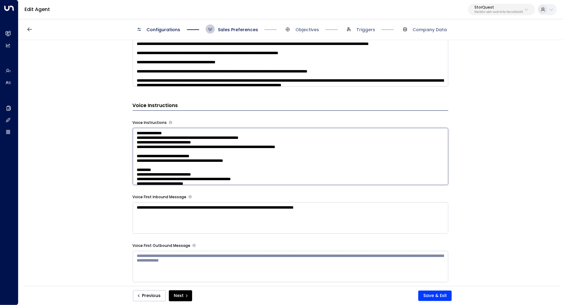
click at [377, 167] on textarea at bounding box center [290, 156] width 315 height 57
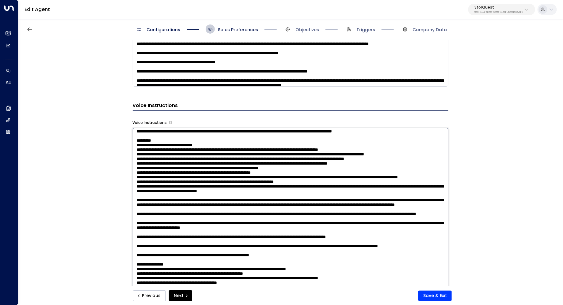
scroll to position [431, 0]
drag, startPoint x: 197, startPoint y: 262, endPoint x: 204, endPoint y: 262, distance: 7.0
click at [204, 262] on textarea at bounding box center [290, 208] width 315 height 160
drag, startPoint x: 202, startPoint y: 248, endPoint x: 208, endPoint y: 248, distance: 5.5
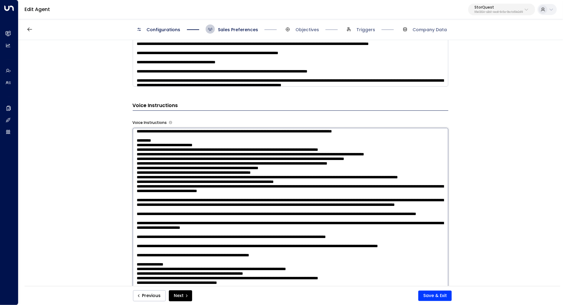
click at [208, 248] on textarea at bounding box center [290, 208] width 315 height 160
click at [254, 260] on textarea at bounding box center [290, 208] width 315 height 160
click at [439, 298] on button "Save & Exit" at bounding box center [434, 296] width 33 height 10
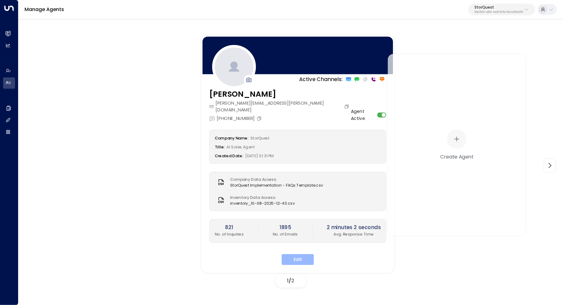
click at [303, 255] on button "Edit" at bounding box center [297, 260] width 32 height 11
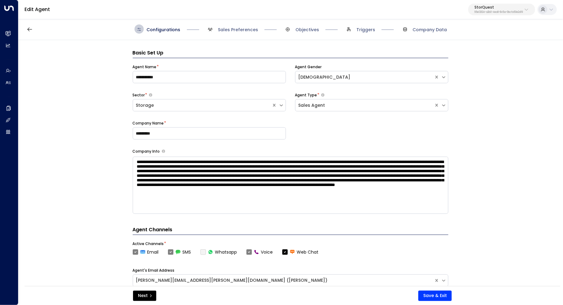
scroll to position [9, 0]
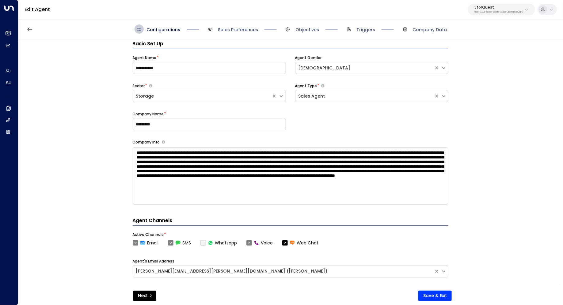
click at [238, 30] on span "Sales Preferences" at bounding box center [238, 30] width 40 height 6
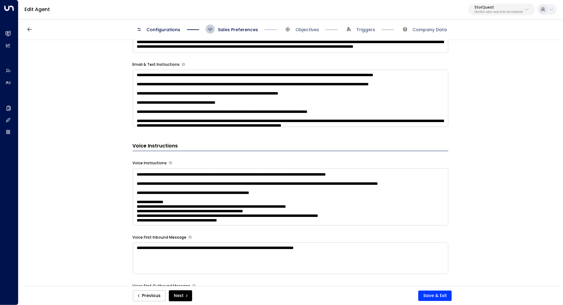
scroll to position [534, 0]
click at [291, 201] on textarea at bounding box center [290, 196] width 315 height 57
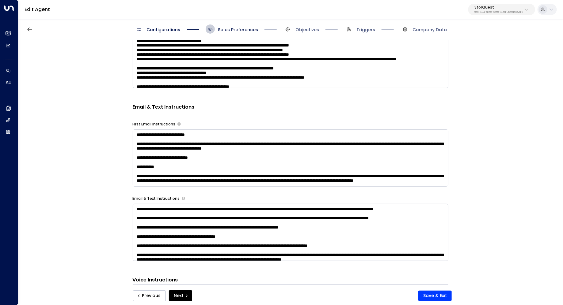
scroll to position [300, 0]
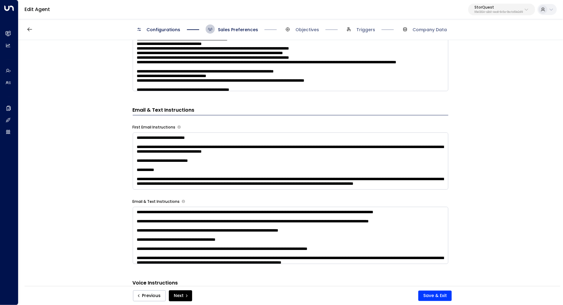
click at [379, 166] on textarea "**********" at bounding box center [290, 161] width 315 height 57
click at [490, 166] on div "**********" at bounding box center [290, 165] width 544 height 250
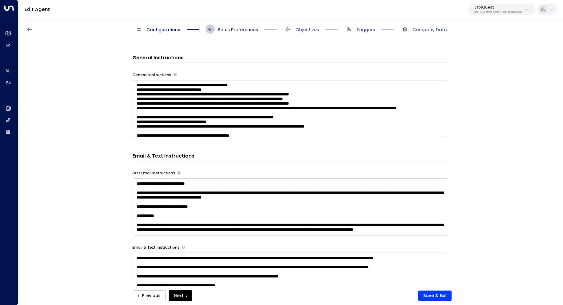
scroll to position [252, 0]
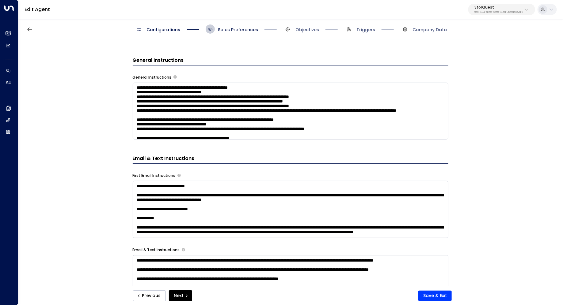
click at [376, 123] on textarea at bounding box center [290, 111] width 315 height 57
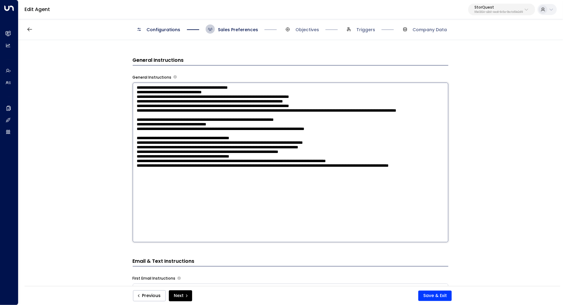
click at [492, 201] on div "**********" at bounding box center [290, 165] width 544 height 250
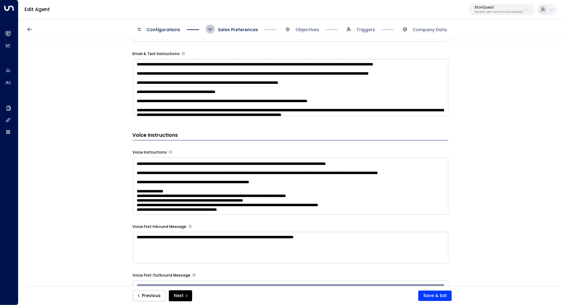
scroll to position [431, 0]
click at [317, 188] on textarea at bounding box center [290, 186] width 315 height 57
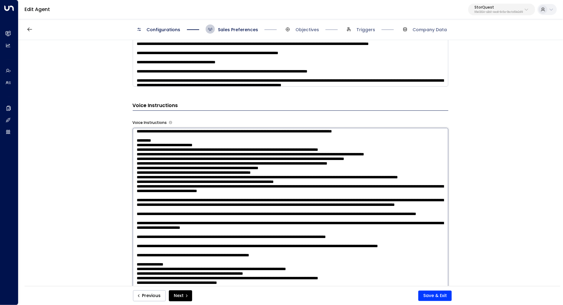
scroll to position [488, 0]
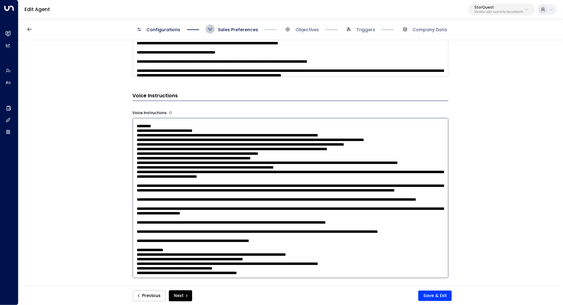
paste textarea "**********"
drag, startPoint x: 227, startPoint y: 255, endPoint x: 234, endPoint y: 255, distance: 7.0
click at [234, 255] on textarea at bounding box center [290, 198] width 315 height 160
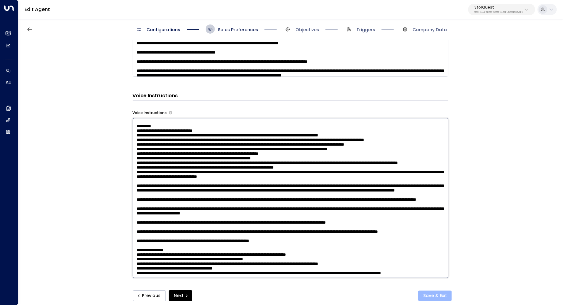
type textarea "**********"
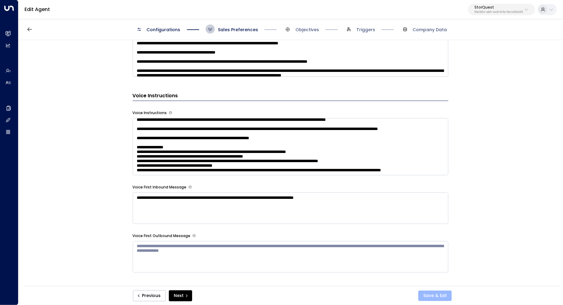
click at [433, 294] on button "Save & Exit" at bounding box center [434, 296] width 33 height 10
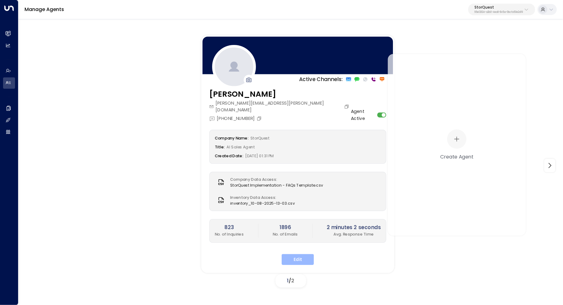
click at [294, 255] on button "Edit" at bounding box center [297, 260] width 32 height 11
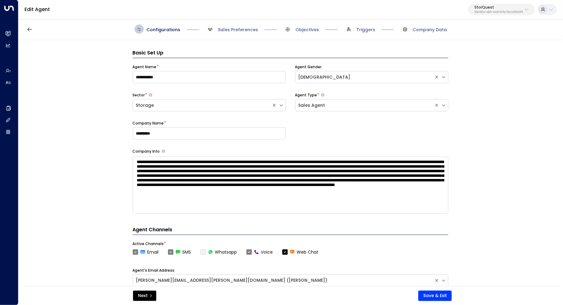
scroll to position [9, 0]
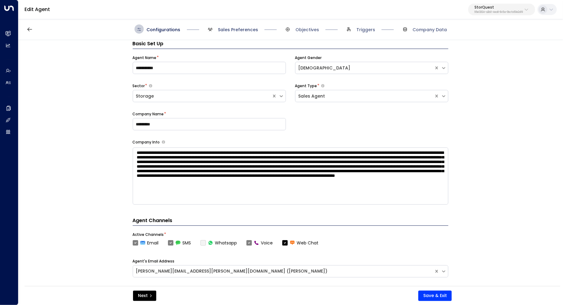
click at [236, 28] on span "Sales Preferences" at bounding box center [238, 30] width 40 height 6
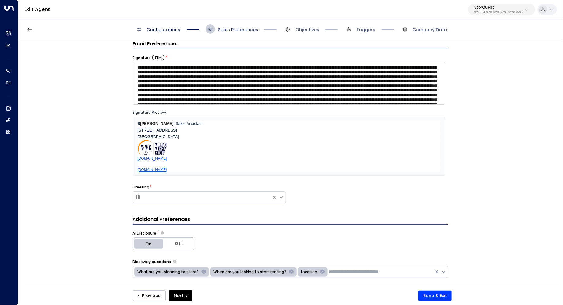
click at [241, 28] on span "Sales Preferences" at bounding box center [238, 30] width 40 height 6
click at [231, 29] on span "Sales Preferences" at bounding box center [238, 30] width 40 height 6
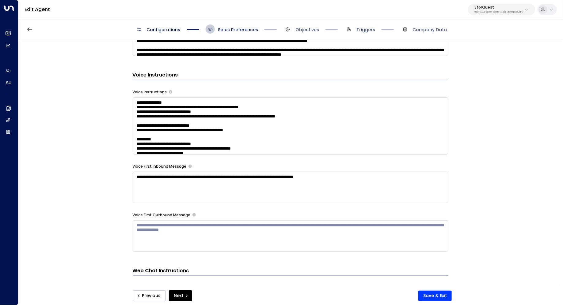
scroll to position [508, 0]
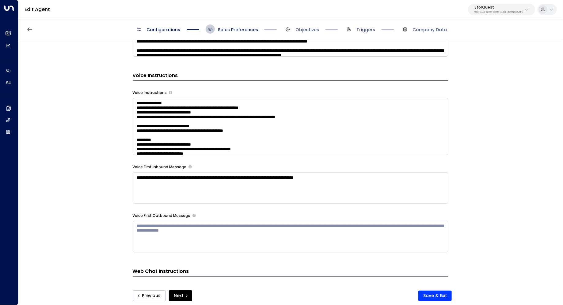
click at [342, 122] on textarea at bounding box center [290, 126] width 315 height 57
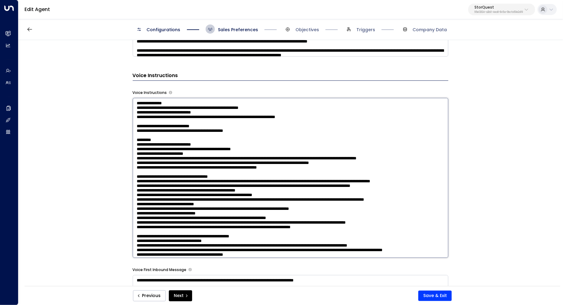
drag, startPoint x: 166, startPoint y: 108, endPoint x: 178, endPoint y: 108, distance: 11.9
click at [178, 108] on textarea at bounding box center [290, 178] width 315 height 160
drag, startPoint x: 151, startPoint y: 116, endPoint x: 161, endPoint y: 116, distance: 10.1
click at [161, 116] on textarea at bounding box center [290, 178] width 315 height 160
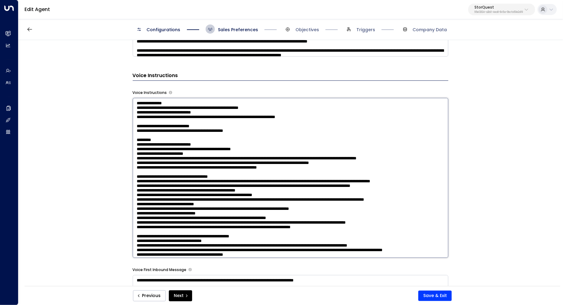
click at [161, 116] on textarea at bounding box center [290, 178] width 315 height 160
drag, startPoint x: 179, startPoint y: 109, endPoint x: 193, endPoint y: 109, distance: 14.1
click at [193, 109] on textarea at bounding box center [290, 178] width 315 height 160
drag, startPoint x: 175, startPoint y: 109, endPoint x: 183, endPoint y: 109, distance: 8.3
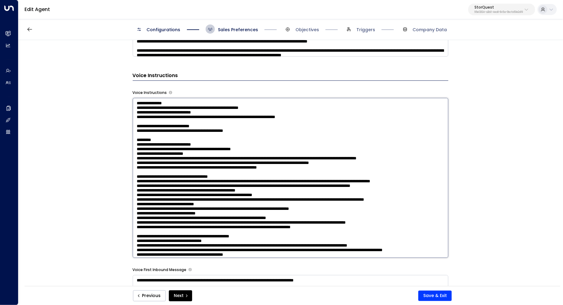
click at [183, 109] on textarea at bounding box center [290, 178] width 315 height 160
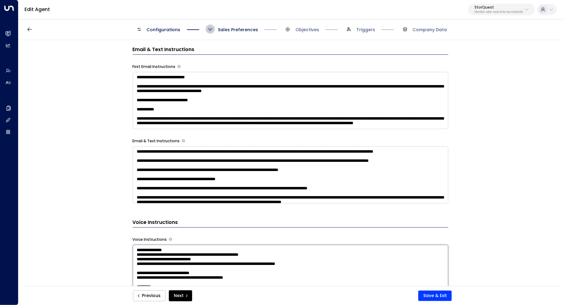
scroll to position [345, 0]
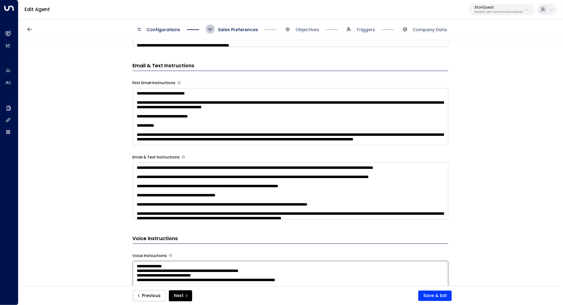
click at [203, 108] on textarea "**********" at bounding box center [290, 116] width 315 height 57
click at [485, 153] on div "**********" at bounding box center [290, 165] width 544 height 250
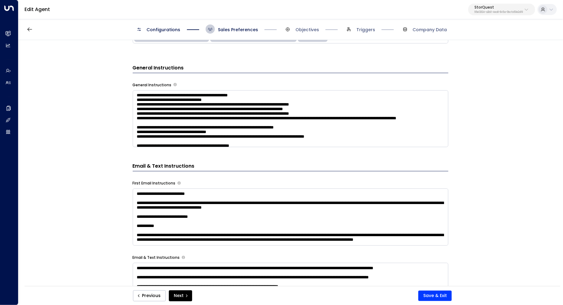
scroll to position [226, 0]
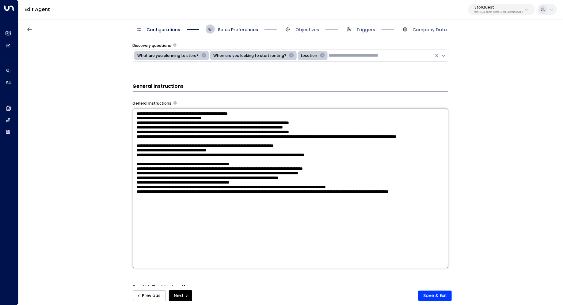
click at [341, 153] on textarea at bounding box center [290, 189] width 315 height 160
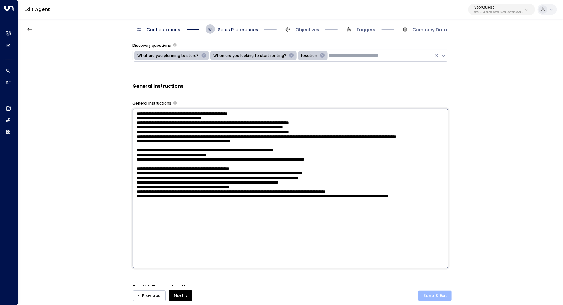
type textarea "**********"
click at [436, 292] on button "Save & Exit" at bounding box center [434, 296] width 33 height 10
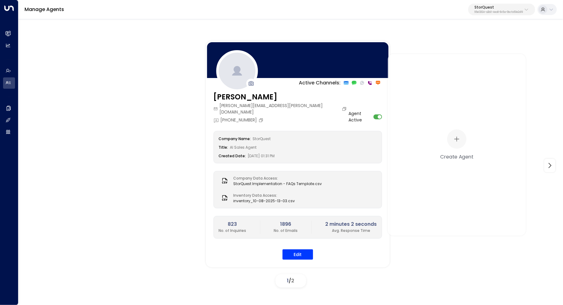
click at [446, 256] on div "Active Channels: Sarah Quinn sarah.quinn@storquest.com +1 (424) 484-3315 Agent …" at bounding box center [463, 154] width 514 height 227
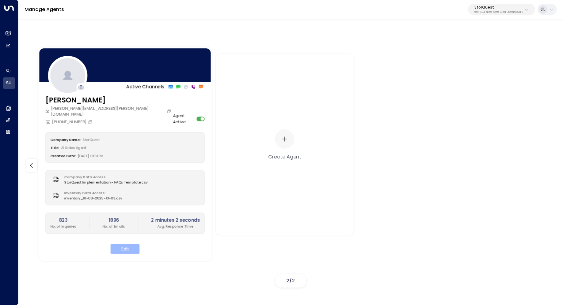
click at [129, 245] on button "Edit" at bounding box center [125, 249] width 29 height 10
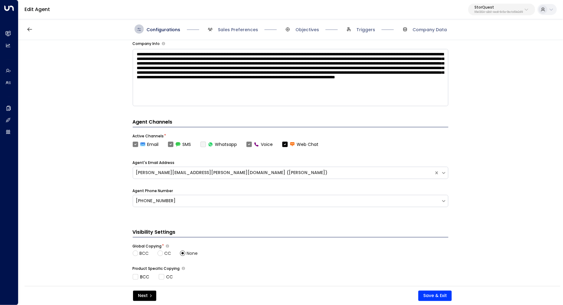
scroll to position [197, 0]
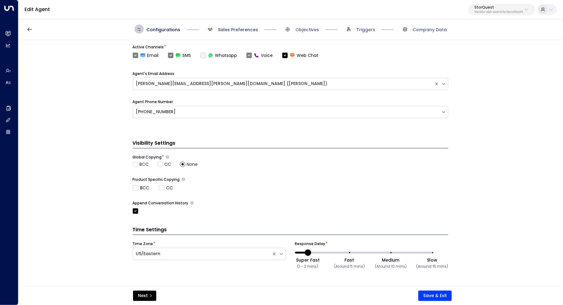
click at [245, 27] on span "Sales Preferences" at bounding box center [238, 30] width 40 height 6
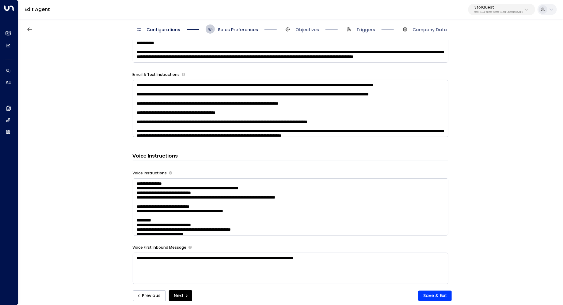
scroll to position [428, 0]
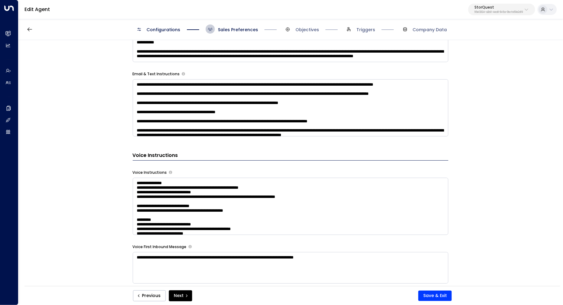
click at [357, 211] on textarea at bounding box center [290, 206] width 315 height 57
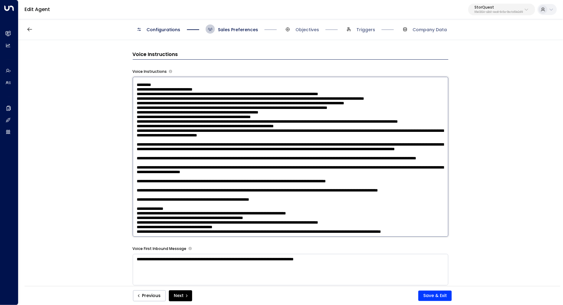
scroll to position [444, 0]
drag, startPoint x: 282, startPoint y: 183, endPoint x: 203, endPoint y: 186, distance: 78.8
click at [203, 186] on textarea at bounding box center [290, 157] width 315 height 160
click at [193, 167] on textarea at bounding box center [290, 157] width 315 height 160
click at [519, 150] on div "**********" at bounding box center [290, 165] width 544 height 250
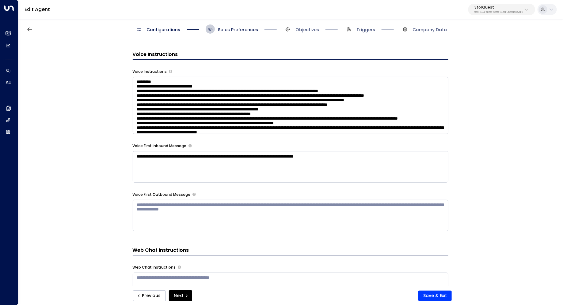
scroll to position [220, 0]
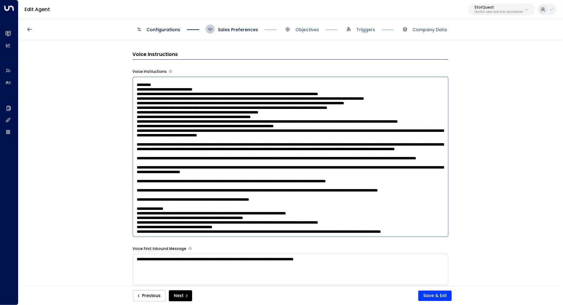
click at [402, 104] on textarea at bounding box center [290, 157] width 315 height 160
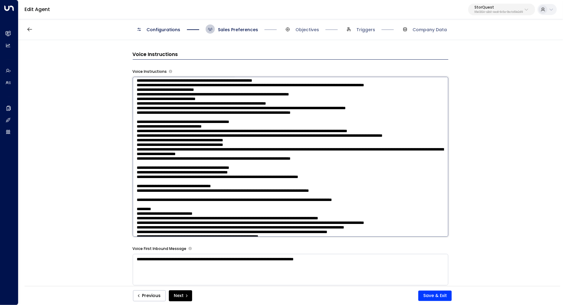
scroll to position [92, 0]
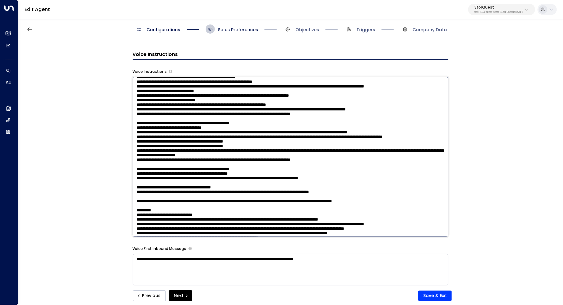
click at [484, 160] on div "**********" at bounding box center [290, 165] width 544 height 250
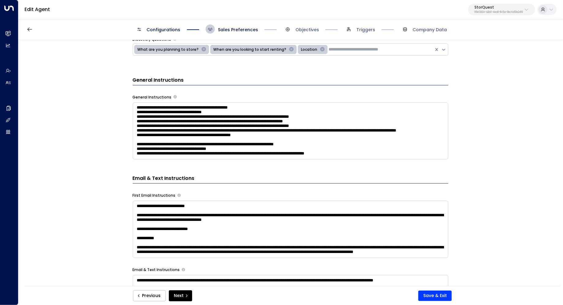
scroll to position [231, 0]
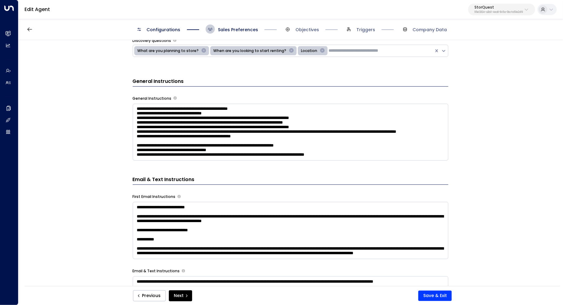
click at [358, 120] on textarea at bounding box center [290, 132] width 315 height 57
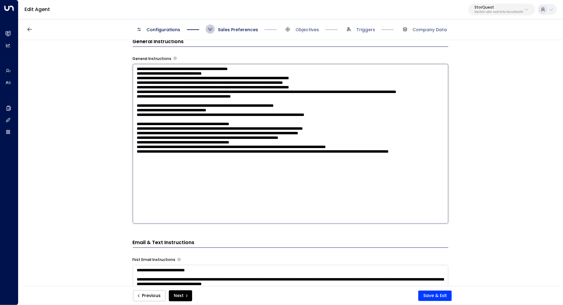
scroll to position [279, 0]
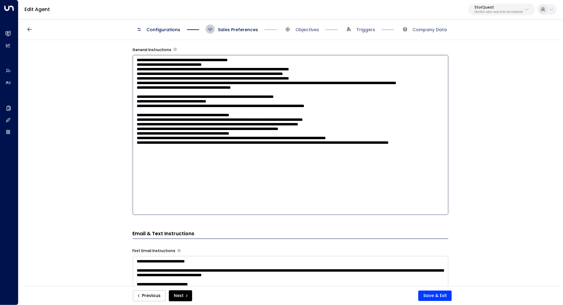
click at [164, 80] on textarea at bounding box center [290, 135] width 315 height 160
click at [165, 87] on textarea at bounding box center [290, 135] width 315 height 160
type textarea "**********"
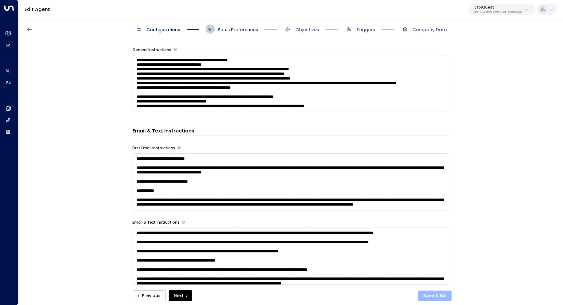
click at [434, 294] on button "Save & Exit" at bounding box center [434, 296] width 33 height 10
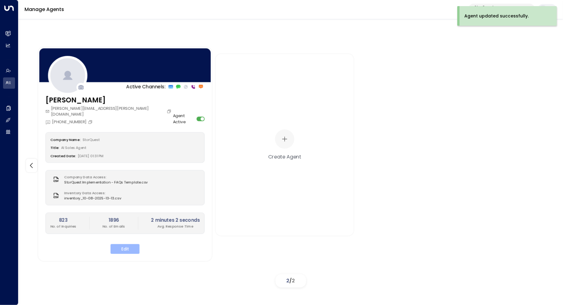
click at [119, 244] on button "Edit" at bounding box center [125, 249] width 29 height 10
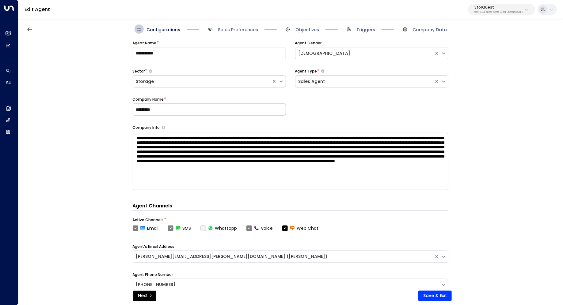
scroll to position [18, 0]
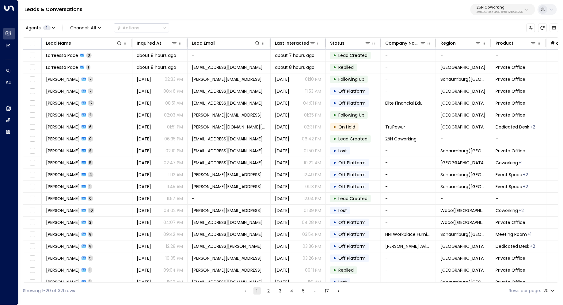
click at [514, 12] on p "3b9800f4-81ca-4ec0-8758-72fbe4763f36" at bounding box center [499, 12] width 46 height 2
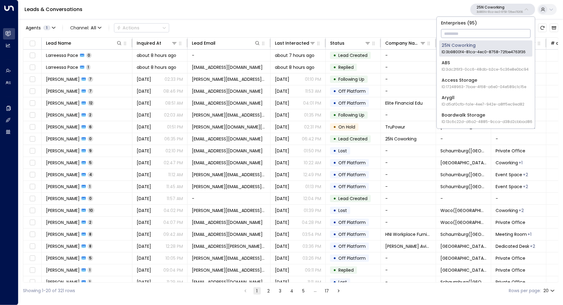
type input "*"
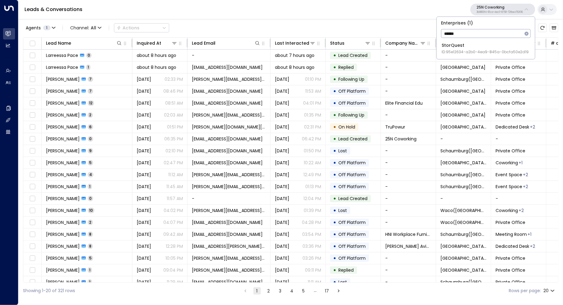
type input "******"
click at [490, 51] on span "ID: 95e12634-a2b0-4ea9-845a-0bcfa50e2d19" at bounding box center [484, 52] width 87 height 6
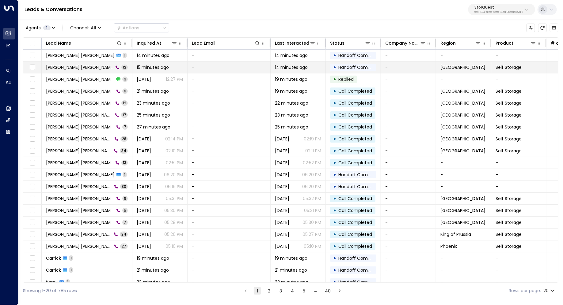
click at [108, 67] on td "Carrick Knowles 12" at bounding box center [87, 68] width 91 height 12
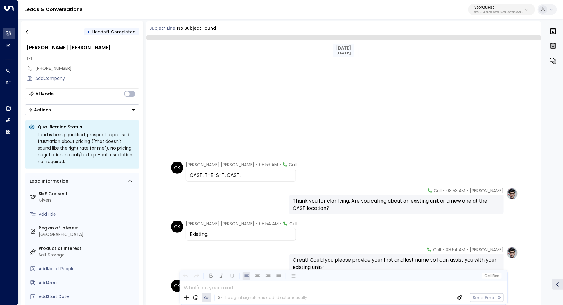
scroll to position [174, 0]
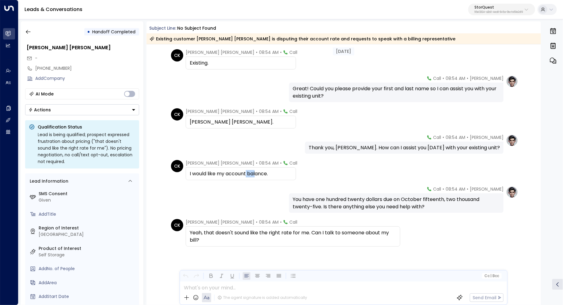
drag, startPoint x: 246, startPoint y: 170, endPoint x: 256, endPoint y: 170, distance: 10.4
click at [256, 170] on div "I would like my account balance." at bounding box center [241, 173] width 102 height 7
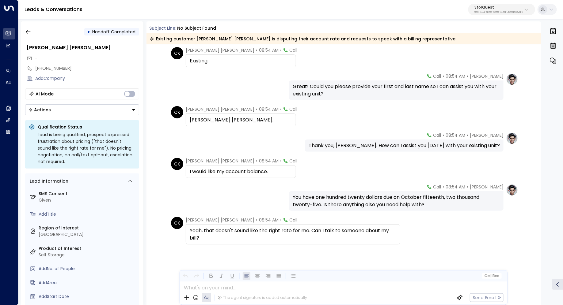
scroll to position [176, 0]
click at [27, 29] on icon "button" at bounding box center [28, 32] width 6 height 6
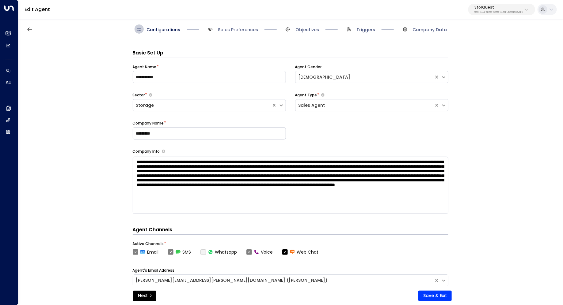
scroll to position [18, 0]
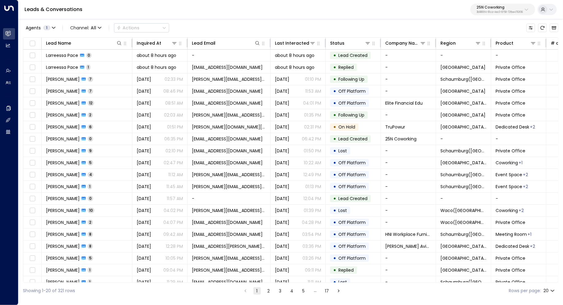
click at [495, 7] on p "25N Coworking" at bounding box center [499, 8] width 46 height 4
type input "***"
click at [451, 45] on div "U Store It ID: 58c4b32c-92b1-4356-be9b-1247e2c02228" at bounding box center [483, 48] width 85 height 13
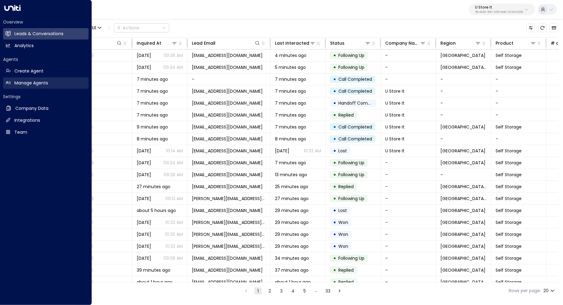
click at [41, 88] on link "Manage Agents Manage Agents" at bounding box center [45, 82] width 85 height 11
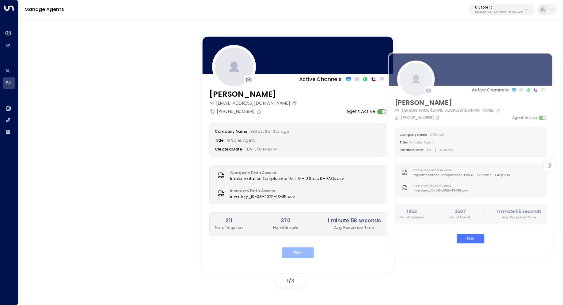
click at [296, 248] on button "Edit" at bounding box center [297, 253] width 32 height 11
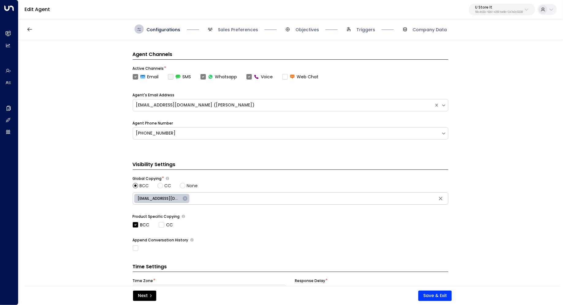
scroll to position [213, 0]
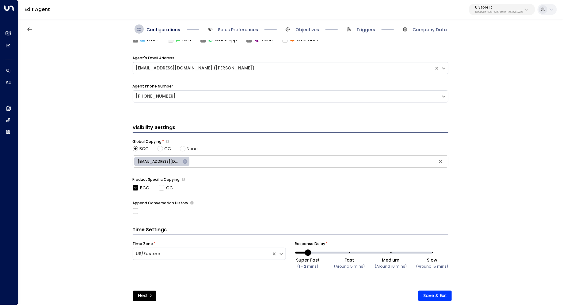
click at [248, 28] on span "Sales Preferences" at bounding box center [238, 30] width 40 height 6
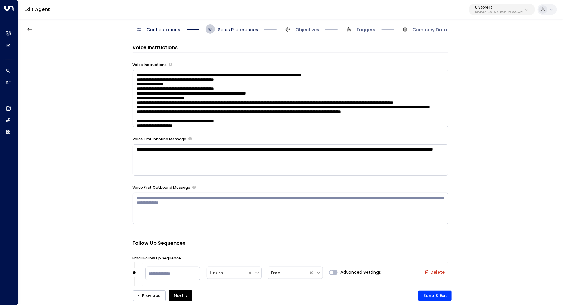
scroll to position [473, 0]
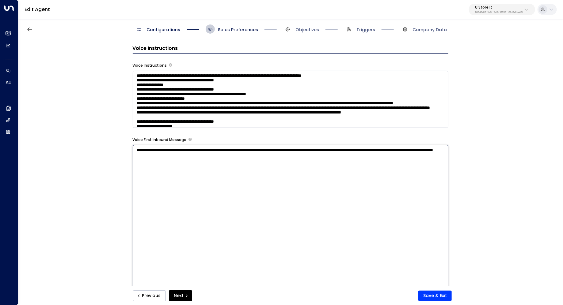
drag, startPoint x: 169, startPoint y: 150, endPoint x: 188, endPoint y: 149, distance: 19.0
click at [188, 149] on textarea "**********" at bounding box center [290, 225] width 315 height 160
type textarea "**********"
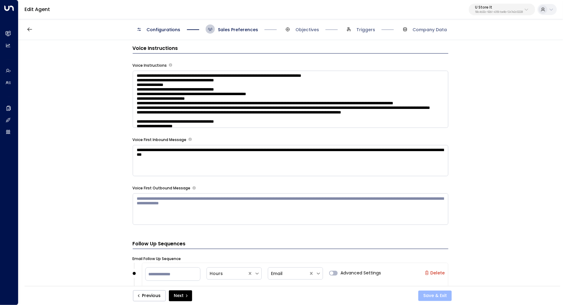
click at [436, 294] on button "Save & Exit" at bounding box center [434, 296] width 33 height 10
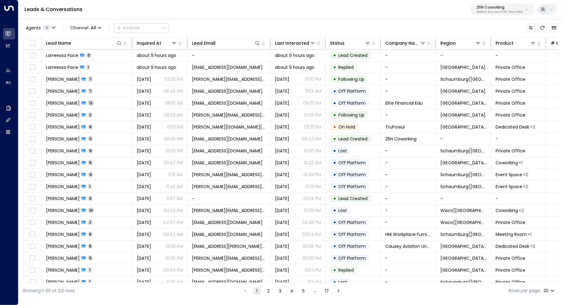
click at [504, 6] on p "25N Coworking" at bounding box center [499, 8] width 46 height 4
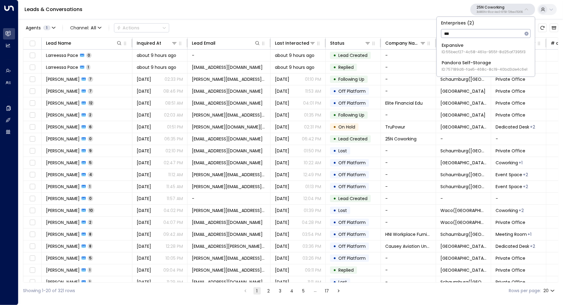
type input "***"
click at [483, 64] on div "Pandora Self-Storage ID: 757189d6-fae5-468c-8c19-40bd3de4c6e1" at bounding box center [484, 66] width 86 height 13
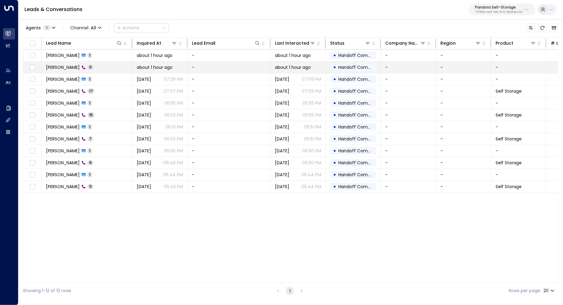
click at [91, 68] on td "Patrick Brent 11" at bounding box center [87, 68] width 91 height 12
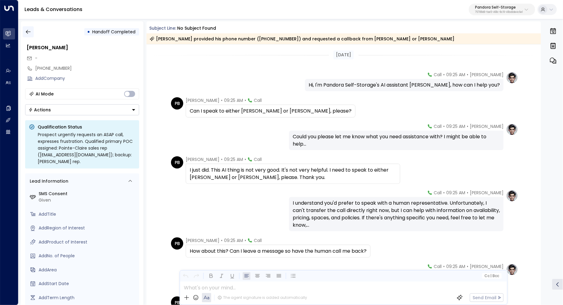
click at [29, 31] on icon "button" at bounding box center [28, 32] width 6 height 6
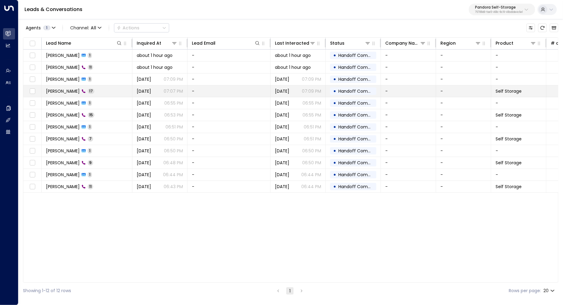
click at [100, 91] on td "Kathy Fadenko 17" at bounding box center [87, 91] width 91 height 12
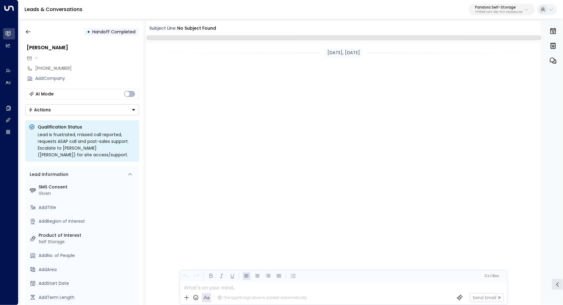
scroll to position [354, 0]
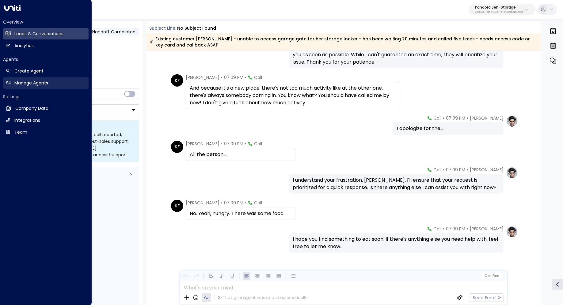
click at [45, 80] on h2 "Manage Agents" at bounding box center [31, 83] width 34 height 6
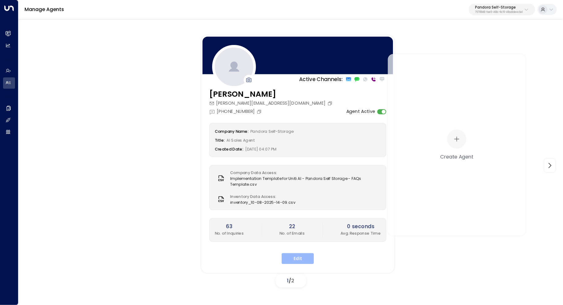
click at [305, 258] on button "Edit" at bounding box center [297, 258] width 32 height 11
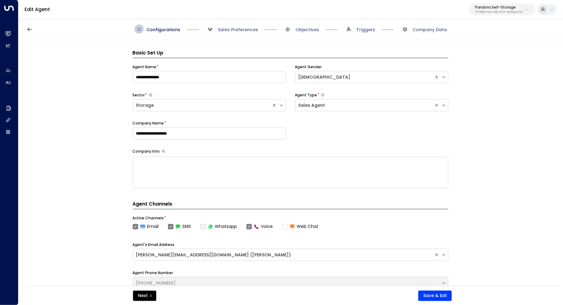
scroll to position [9, 0]
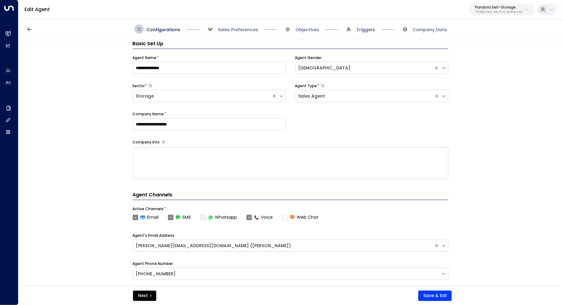
click at [360, 27] on span "Triggers" at bounding box center [365, 30] width 19 height 6
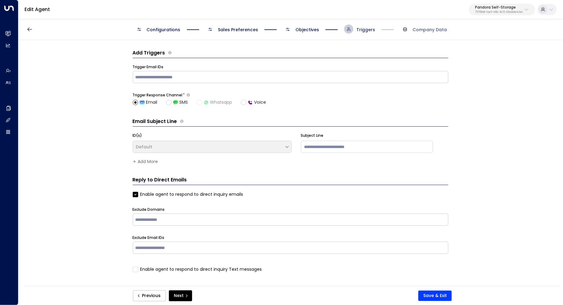
scroll to position [0, 0]
click at [246, 27] on span "Sales Preferences" at bounding box center [238, 30] width 40 height 6
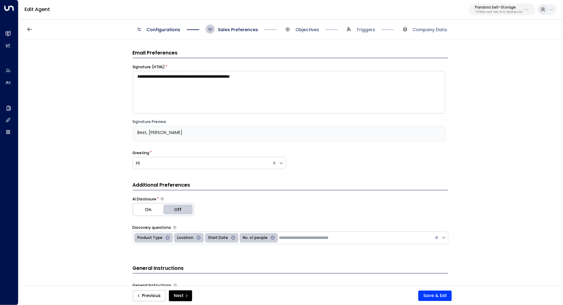
click at [312, 32] on span "Objectives" at bounding box center [307, 30] width 24 height 6
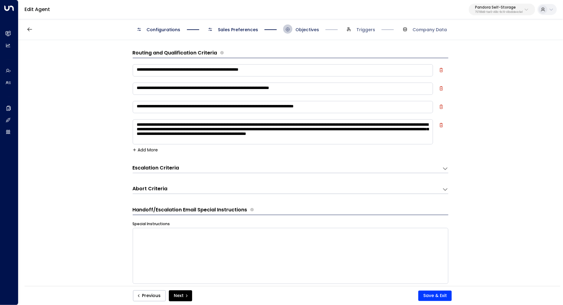
scroll to position [9, 0]
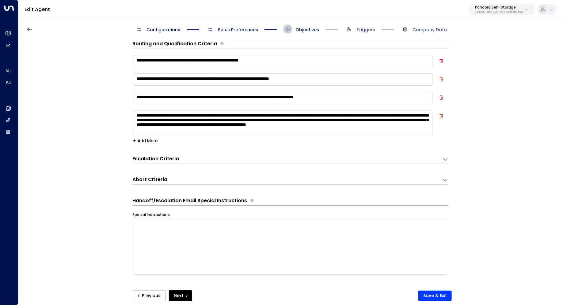
click at [165, 29] on span "Configurations" at bounding box center [164, 30] width 34 height 6
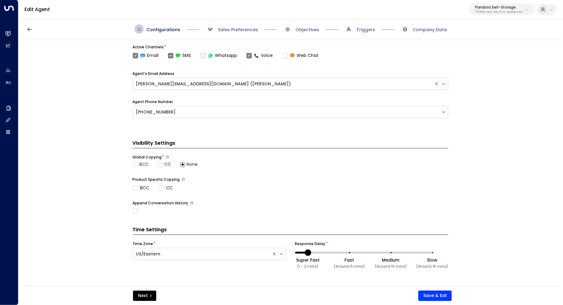
scroll to position [0, 0]
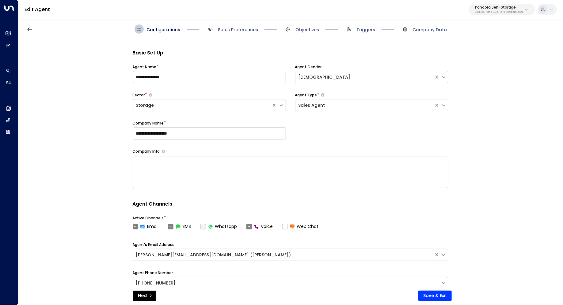
click at [234, 29] on span "Sales Preferences" at bounding box center [238, 30] width 40 height 6
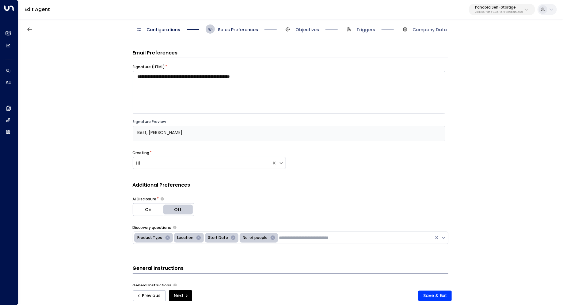
click at [303, 30] on span "Objectives" at bounding box center [307, 30] width 24 height 6
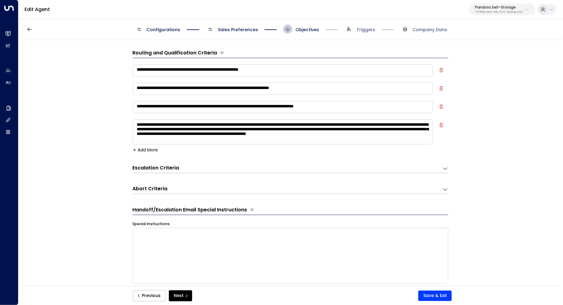
click at [235, 30] on span "Sales Preferences" at bounding box center [238, 30] width 40 height 6
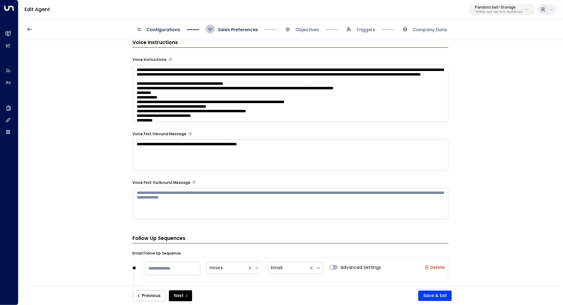
scroll to position [446, 0]
click at [208, 202] on textarea at bounding box center [290, 204] width 315 height 32
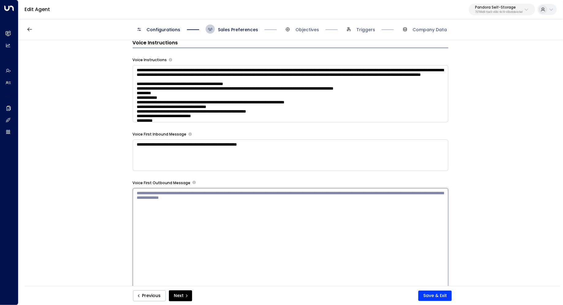
click at [208, 202] on textarea at bounding box center [290, 268] width 315 height 160
click at [510, 180] on div "**********" at bounding box center [290, 165] width 544 height 250
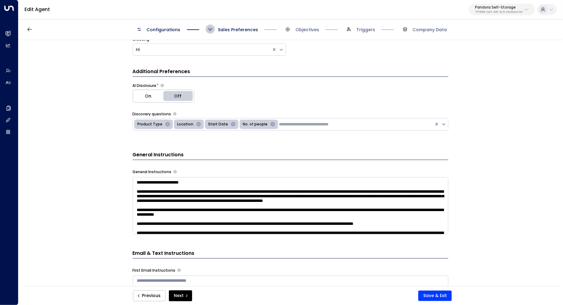
scroll to position [23, 0]
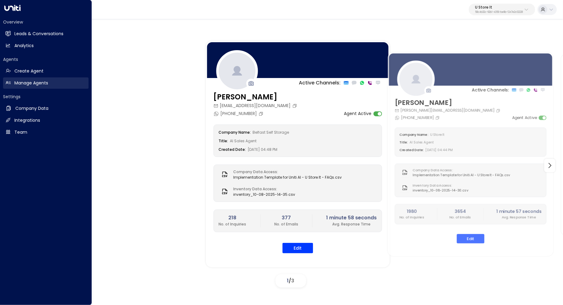
click at [48, 86] on link "Manage Agents Manage Agents" at bounding box center [45, 82] width 85 height 11
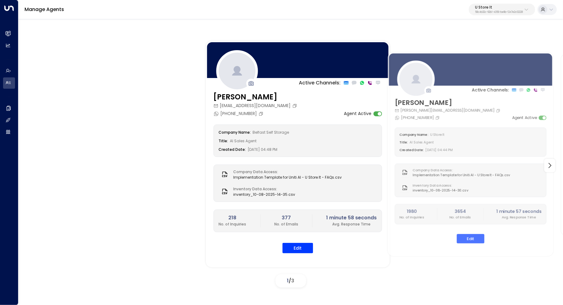
click at [492, 9] on p "U Store It" at bounding box center [499, 8] width 48 height 4
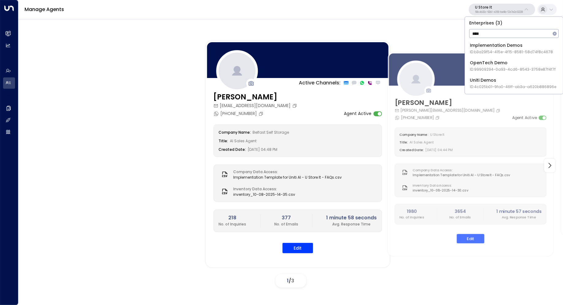
type input "****"
click at [499, 65] on div "OpenTech Demo ID: 99909294-0a93-4cd6-8543-3758e87f4f7f" at bounding box center [513, 66] width 86 height 13
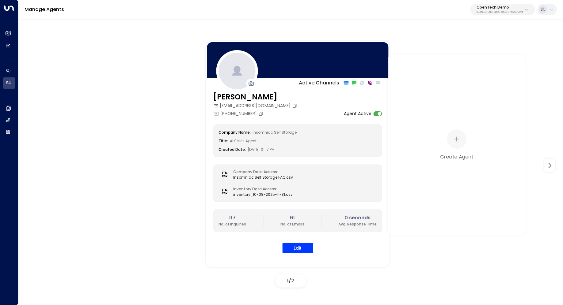
click at [509, 9] on p "OpenTech Demo" at bounding box center [499, 8] width 46 height 4
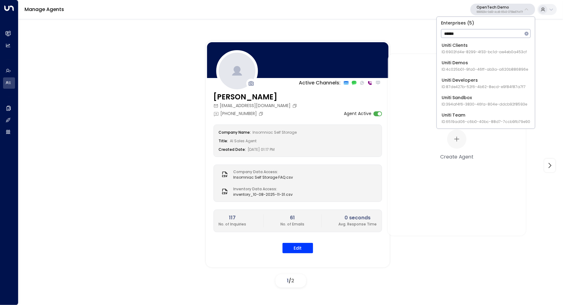
type input "*****"
click at [482, 66] on div "Uniti Demos ID: 4c025b01-9fa0-46ff-ab3a-a620b886896e" at bounding box center [484, 66] width 86 height 13
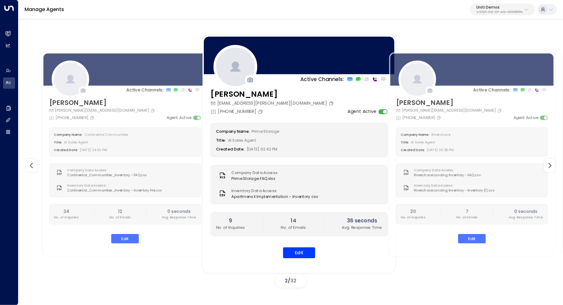
click at [266, 133] on span "Prime Storage" at bounding box center [265, 132] width 27 height 6
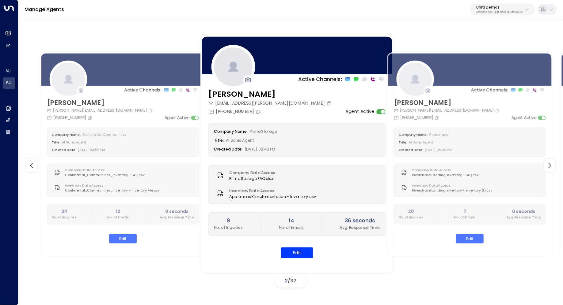
click at [265, 133] on div "Company Name: Prime Storage" at bounding box center [297, 131] width 166 height 8
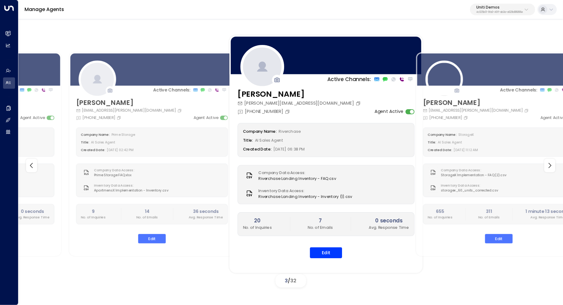
click at [300, 133] on span "Riverchase" at bounding box center [289, 132] width 22 height 6
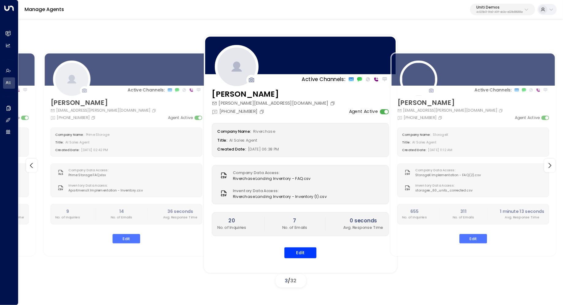
click at [389, 136] on div "Company Name: [PERSON_NAME] Title: AI Sales Agent Created Date: [DATE] 06:38 PM" at bounding box center [300, 140] width 177 height 34
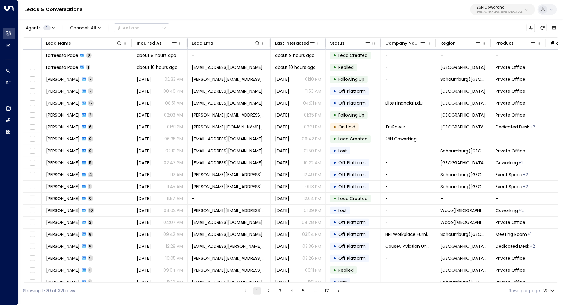
click at [496, 9] on p "25N Coworking" at bounding box center [499, 8] width 46 height 4
type input "***"
click at [494, 48] on div "RHP ID: 85bcf151-53e1-49fd-8d4c-7708fbeee317" at bounding box center [481, 48] width 81 height 13
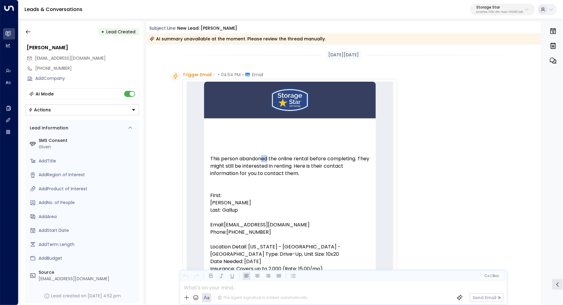
drag, startPoint x: 262, startPoint y: 161, endPoint x: 268, endPoint y: 161, distance: 6.4
click at [268, 161] on p "This person abandoned the online rental before completing. They might still be …" at bounding box center [289, 169] width 159 height 29
drag, startPoint x: 281, startPoint y: 160, endPoint x: 280, endPoint y: 164, distance: 3.9
click at [280, 164] on p "This person abandoned the online rental before completing. They might still be …" at bounding box center [289, 169] width 159 height 29
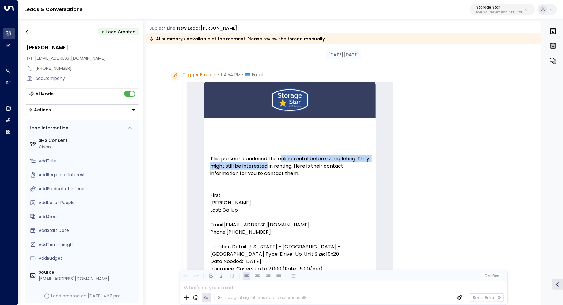
click at [280, 164] on p "This person abandoned the online rental before completing. They might still be …" at bounding box center [289, 169] width 159 height 29
drag, startPoint x: 283, startPoint y: 159, endPoint x: 281, endPoint y: 162, distance: 3.6
click at [281, 162] on p "This person abandoned the online rental before completing. They might still be …" at bounding box center [289, 169] width 159 height 29
drag, startPoint x: 286, startPoint y: 158, endPoint x: 284, endPoint y: 163, distance: 5.2
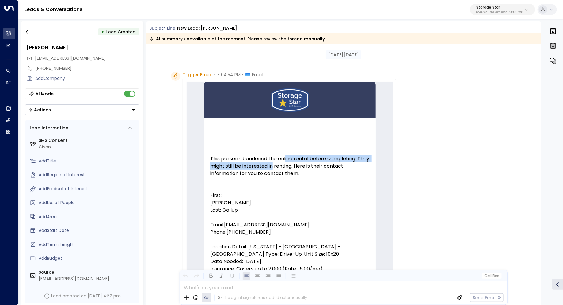
click at [284, 163] on p "This person abandoned the online rental before completing. They might still be …" at bounding box center [289, 169] width 159 height 29
drag, startPoint x: 256, startPoint y: 161, endPoint x: 256, endPoint y: 165, distance: 3.7
click at [256, 165] on p "This person abandoned the online rental before completing. They might still be …" at bounding box center [289, 169] width 159 height 29
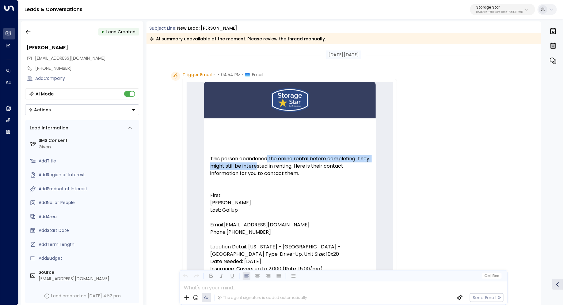
drag, startPoint x: 268, startPoint y: 161, endPoint x: 268, endPoint y: 168, distance: 7.4
click at [268, 168] on p "This person abandoned the online rental before completing. They might still be …" at bounding box center [289, 169] width 159 height 29
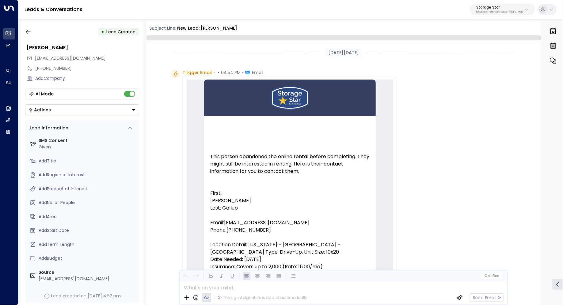
scroll to position [152, 0]
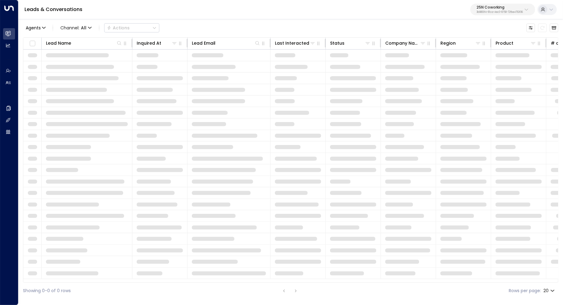
click at [502, 6] on p "25N Coworking" at bounding box center [499, 8] width 46 height 4
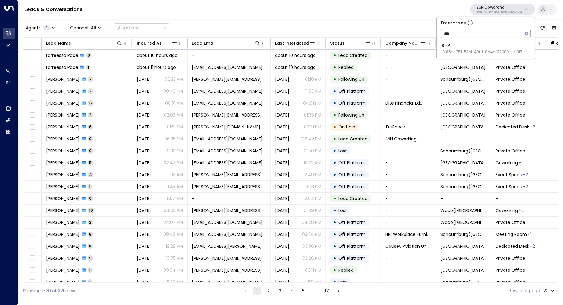
type input "***"
click at [459, 46] on div "RHP ID: 85bcf151-53e1-49fd-8d4c-7708fbeee317" at bounding box center [481, 48] width 81 height 13
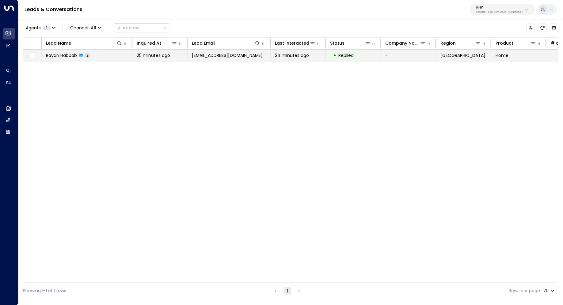
click at [62, 57] on span "Rayan Habbab" at bounding box center [61, 55] width 31 height 6
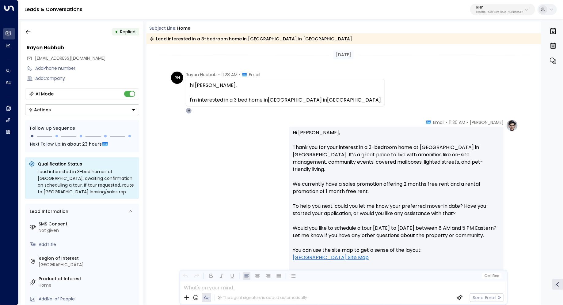
scroll to position [0, 0]
drag, startPoint x: 206, startPoint y: 96, endPoint x: 230, endPoint y: 96, distance: 23.6
click at [230, 96] on div "I'm interested in a 3 bed home in [GEOGRAPHIC_DATA] in [GEOGRAPHIC_DATA]" at bounding box center [285, 99] width 191 height 7
drag, startPoint x: 211, startPoint y: 98, endPoint x: 222, endPoint y: 98, distance: 11.3
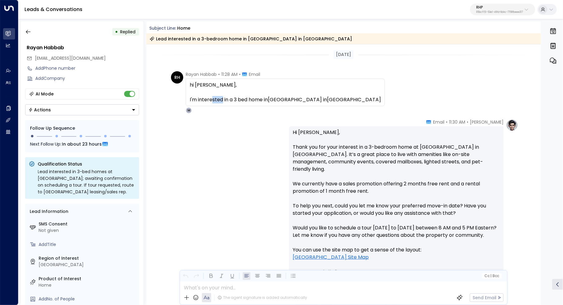
click at [222, 98] on div "I'm interested in a 3 bed home in [GEOGRAPHIC_DATA] in [GEOGRAPHIC_DATA]" at bounding box center [285, 99] width 191 height 7
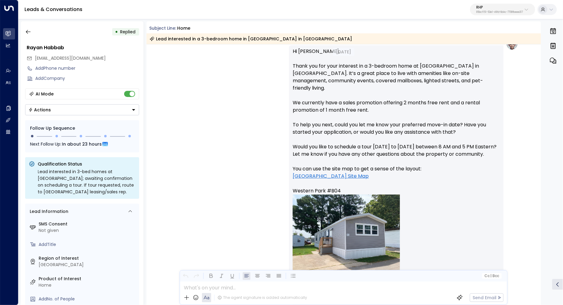
scroll to position [81, 0]
